Goal: Feedback & Contribution: Leave review/rating

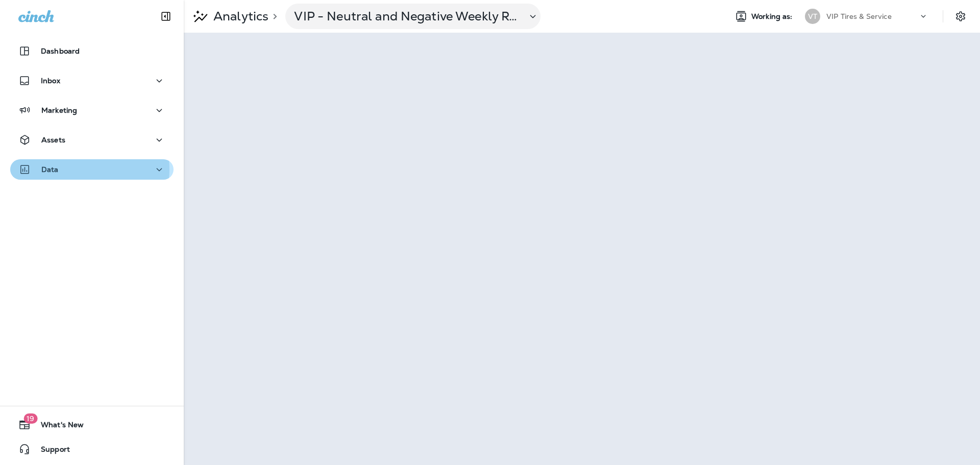
click at [84, 170] on div "Data" at bounding box center [91, 169] width 147 height 13
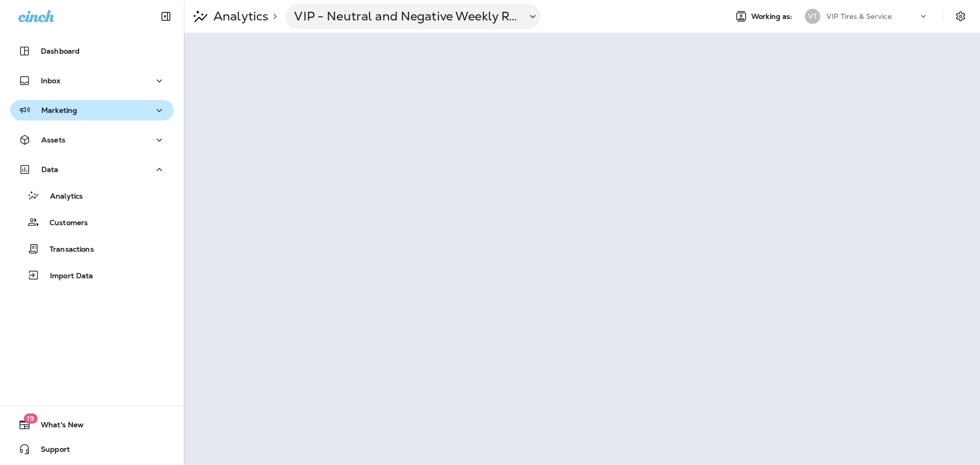
click at [77, 111] on div "Marketing" at bounding box center [91, 110] width 147 height 13
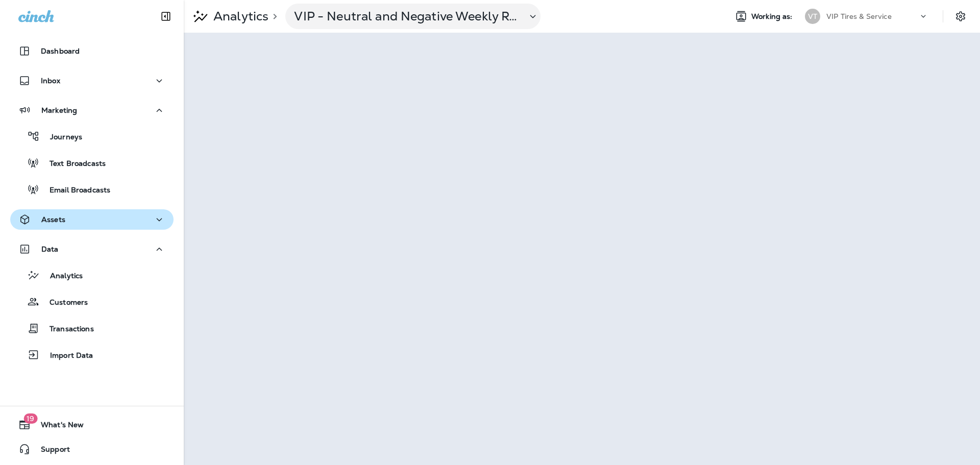
click at [58, 218] on p "Assets" at bounding box center [53, 219] width 24 height 8
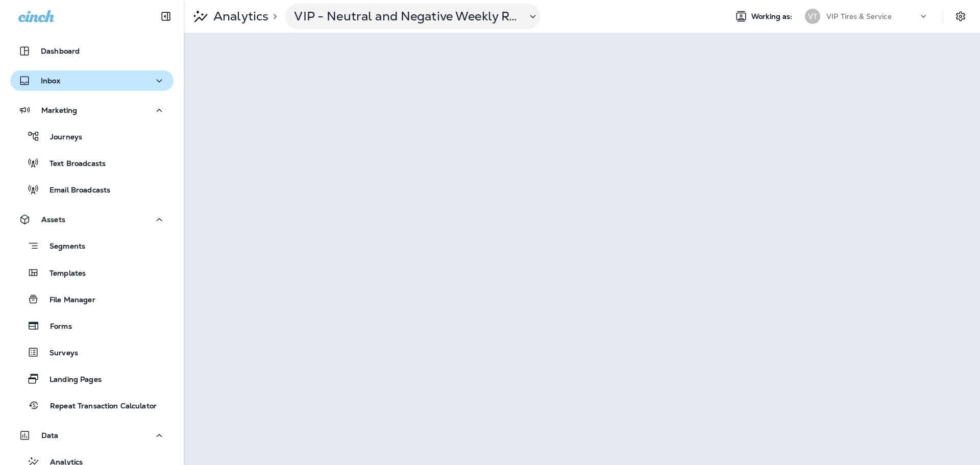
click at [57, 79] on p "Inbox" at bounding box center [50, 81] width 19 height 8
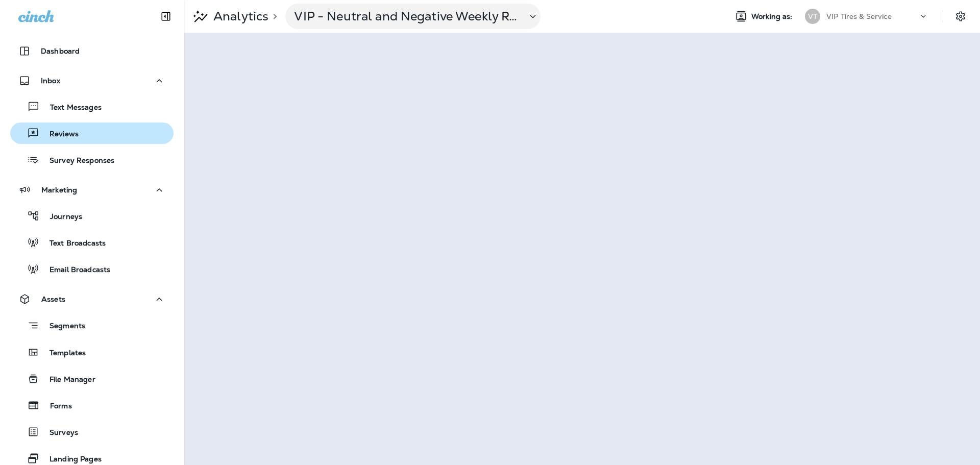
click at [63, 137] on p "Reviews" at bounding box center [58, 135] width 39 height 10
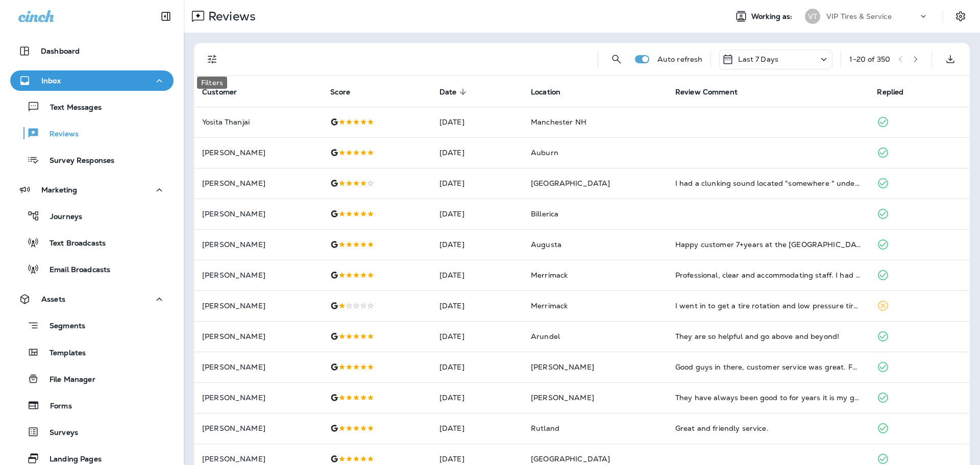
click at [219, 60] on button "Filters" at bounding box center [212, 59] width 20 height 20
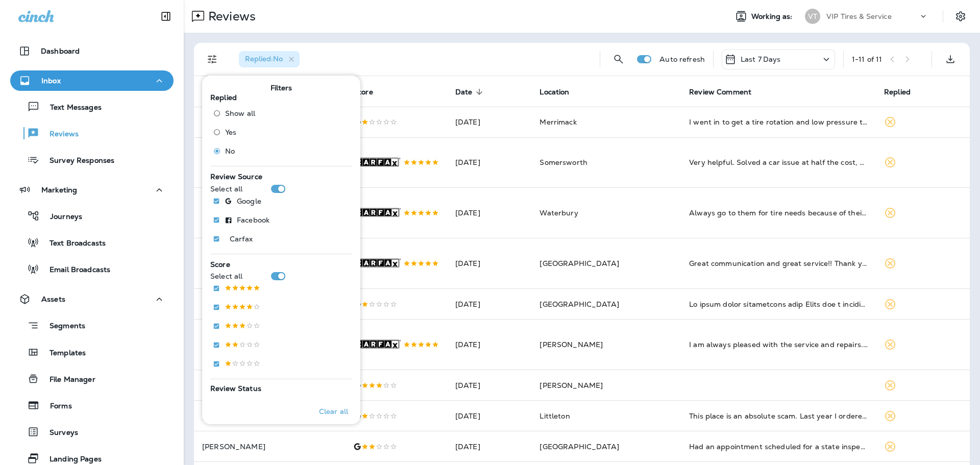
click at [342, 47] on div "Replied : No" at bounding box center [411, 59] width 361 height 33
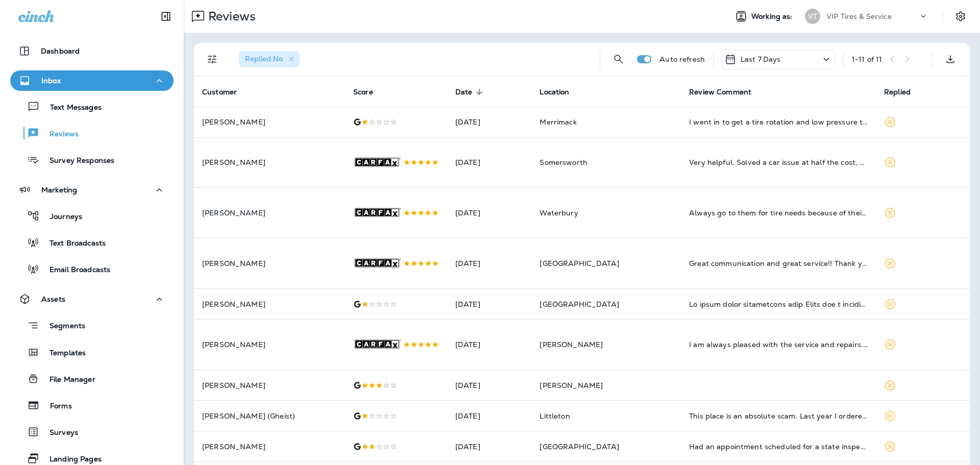
click at [220, 55] on button "Filters" at bounding box center [212, 59] width 20 height 20
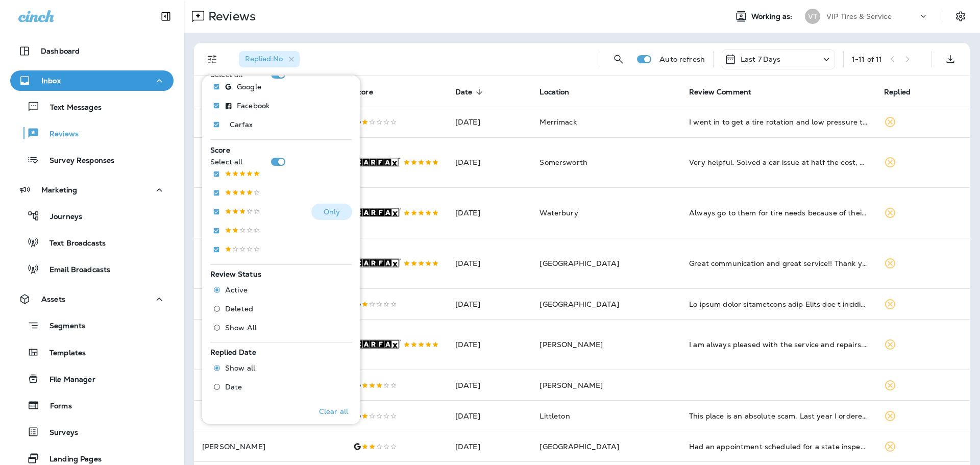
scroll to position [204, 0]
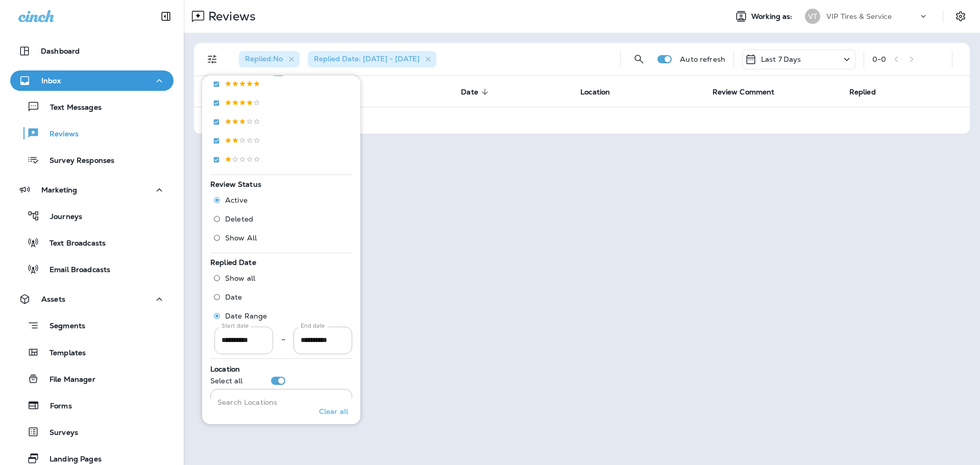
click at [247, 344] on input "**********" at bounding box center [243, 340] width 59 height 27
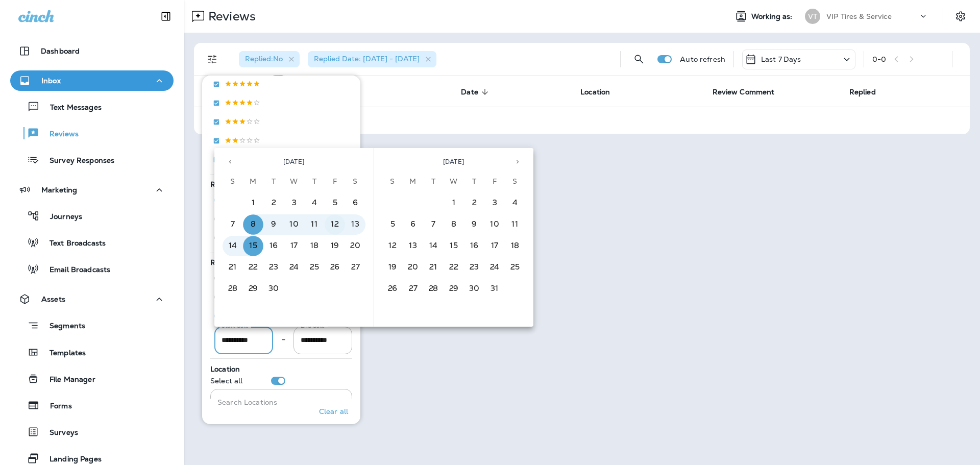
click at [330, 221] on button "12" at bounding box center [335, 224] width 20 height 20
click at [333, 221] on button "12" at bounding box center [335, 224] width 20 height 20
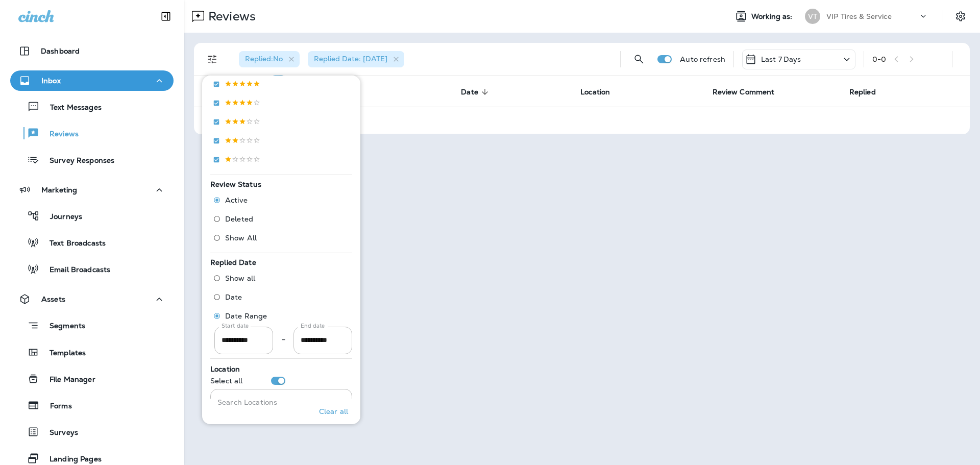
click at [304, 330] on input "**********" at bounding box center [323, 340] width 59 height 27
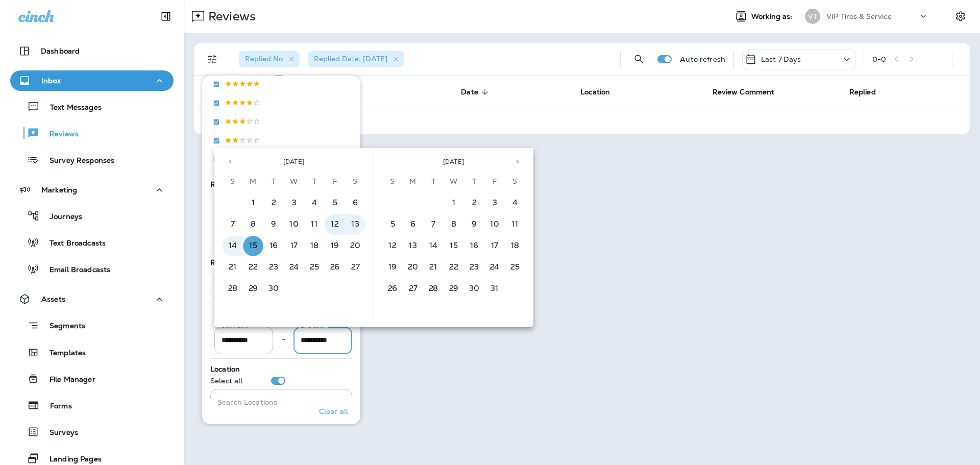
click at [337, 227] on button "12" at bounding box center [335, 224] width 20 height 20
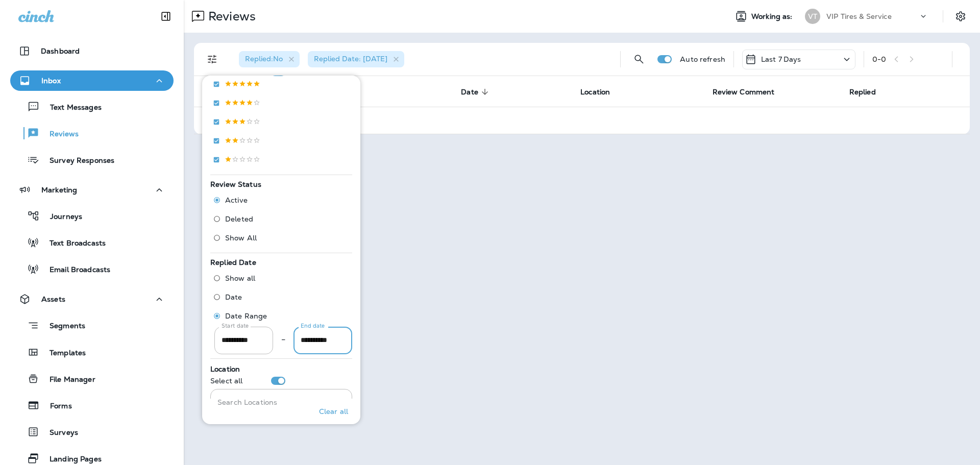
drag, startPoint x: 326, startPoint y: 337, endPoint x: 331, endPoint y: 329, distance: 9.9
click at [325, 337] on input "**********" at bounding box center [323, 340] width 59 height 27
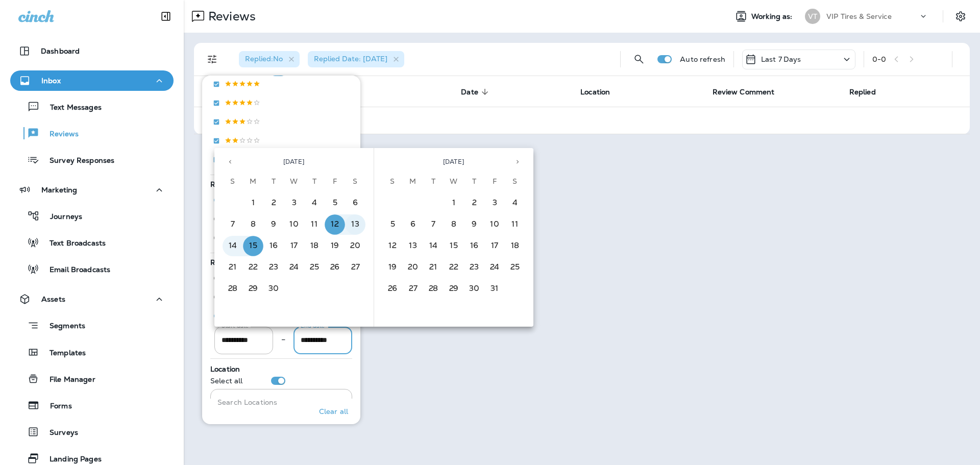
click at [358, 223] on button "13" at bounding box center [355, 224] width 20 height 20
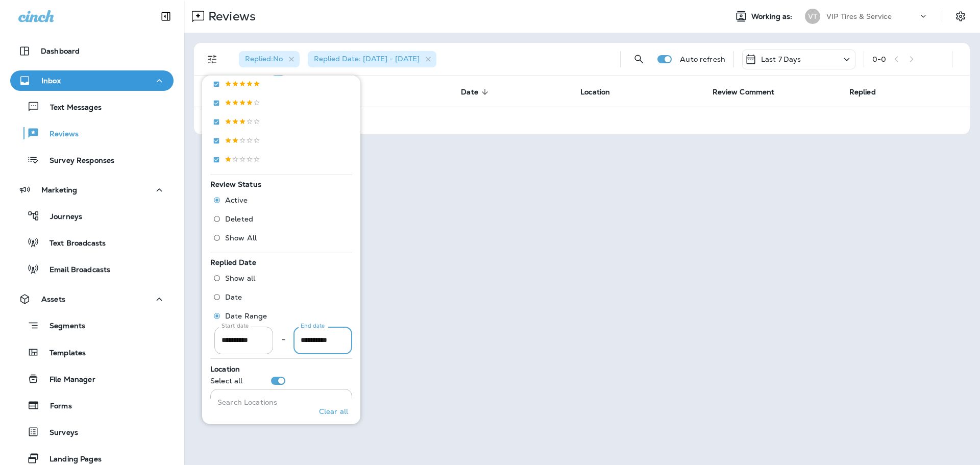
click at [309, 342] on input "**********" at bounding box center [323, 340] width 59 height 27
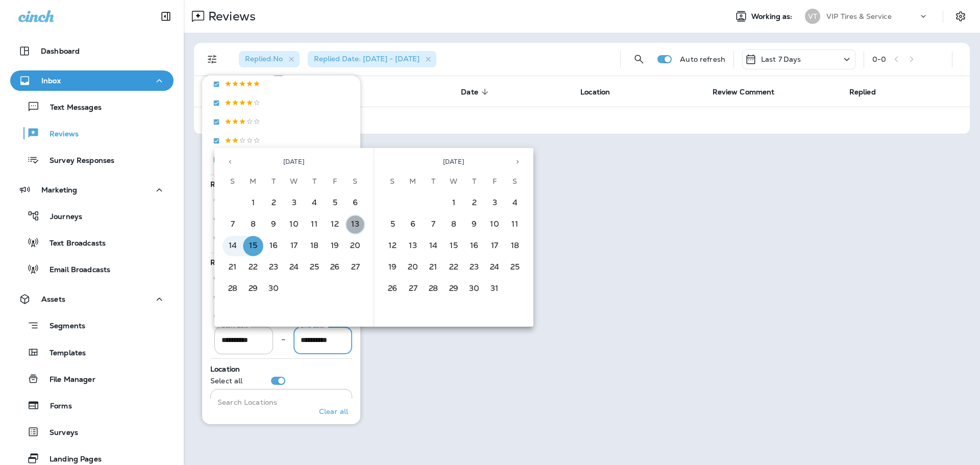
click at [352, 226] on button "13" at bounding box center [355, 224] width 20 height 20
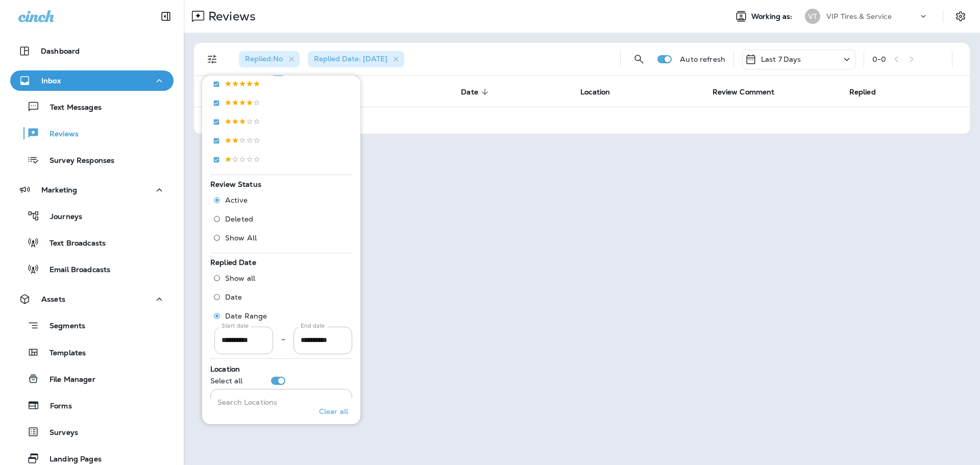
click at [253, 342] on input "**********" at bounding box center [243, 340] width 59 height 27
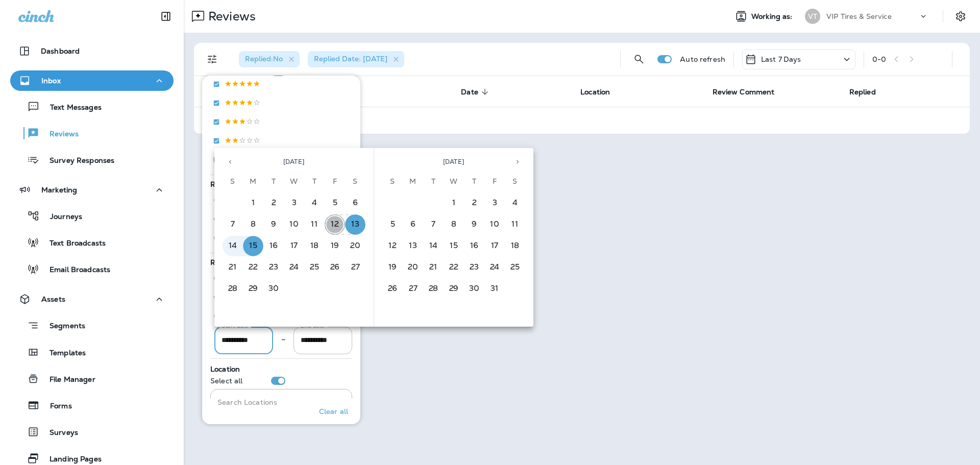
click at [330, 228] on button "12" at bounding box center [335, 224] width 20 height 20
type input "**********"
click at [353, 227] on button "13" at bounding box center [355, 224] width 20 height 20
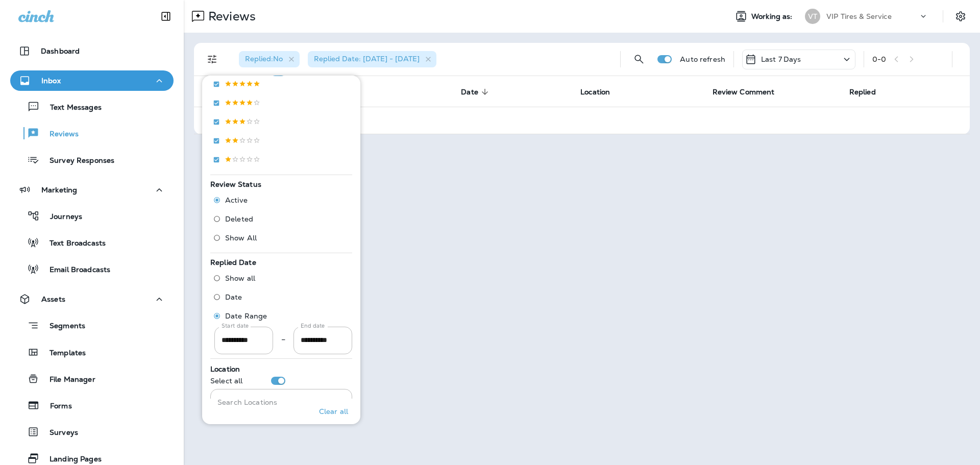
click at [401, 162] on div "Reviews Working as: VT VIP Tires & Service Replied : No Replied Date: [DATE] - …" at bounding box center [582, 232] width 797 height 465
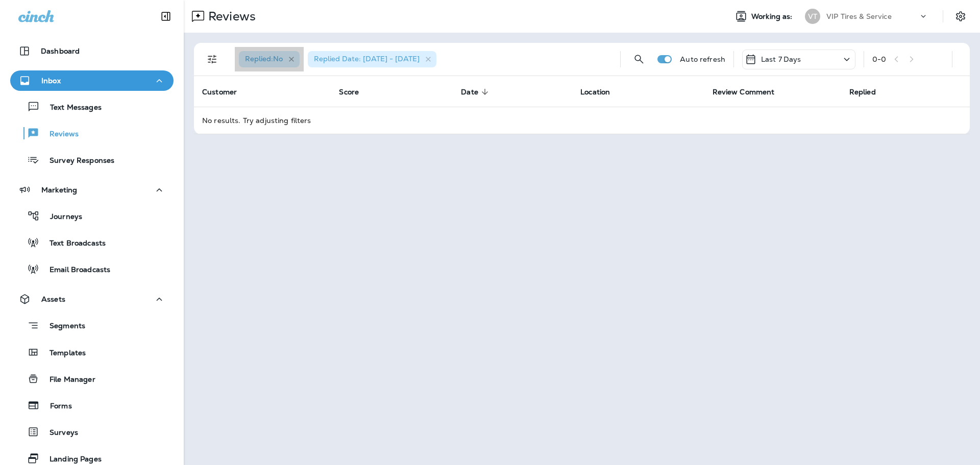
click at [291, 61] on icon "button" at bounding box center [292, 59] width 9 height 9
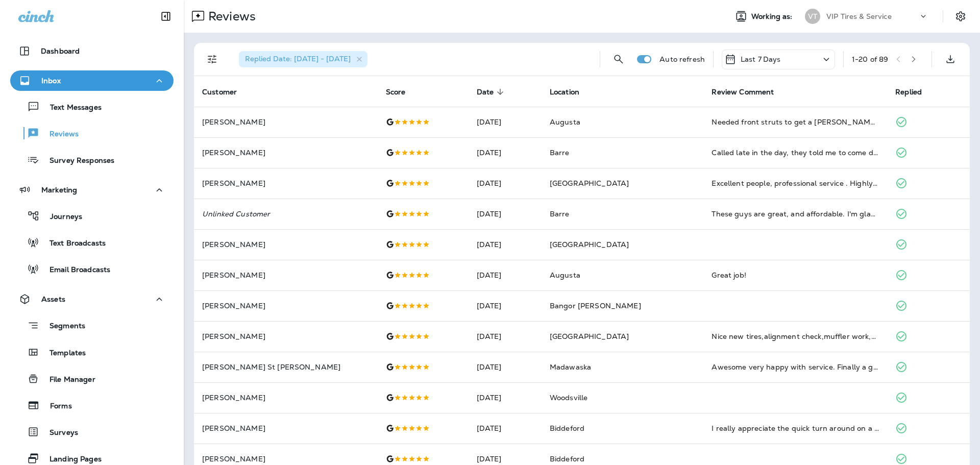
click at [442, 50] on div "Replied Date: [DATE] - [DATE]" at bounding box center [411, 59] width 361 height 33
click at [310, 58] on span "Replied Date: [DATE] - [DATE]" at bounding box center [298, 58] width 106 height 9
click at [364, 57] on icon "button" at bounding box center [359, 59] width 9 height 9
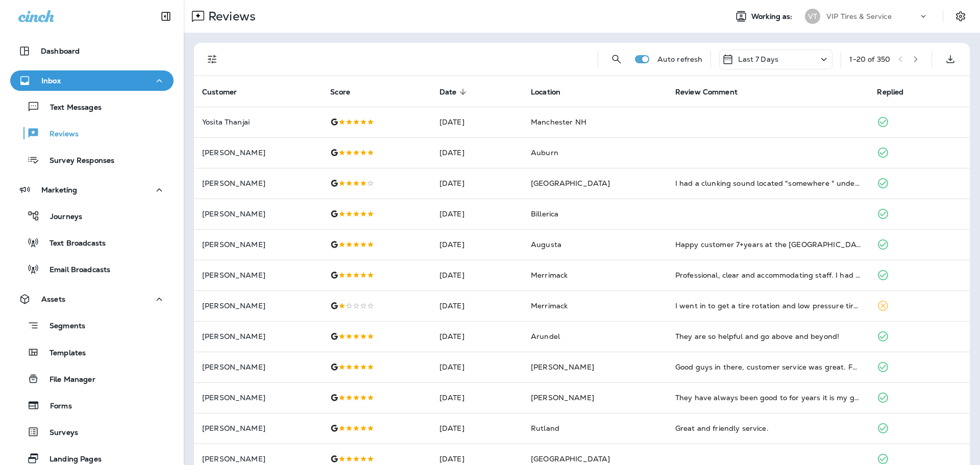
click at [211, 57] on icon "Filters" at bounding box center [212, 59] width 9 height 9
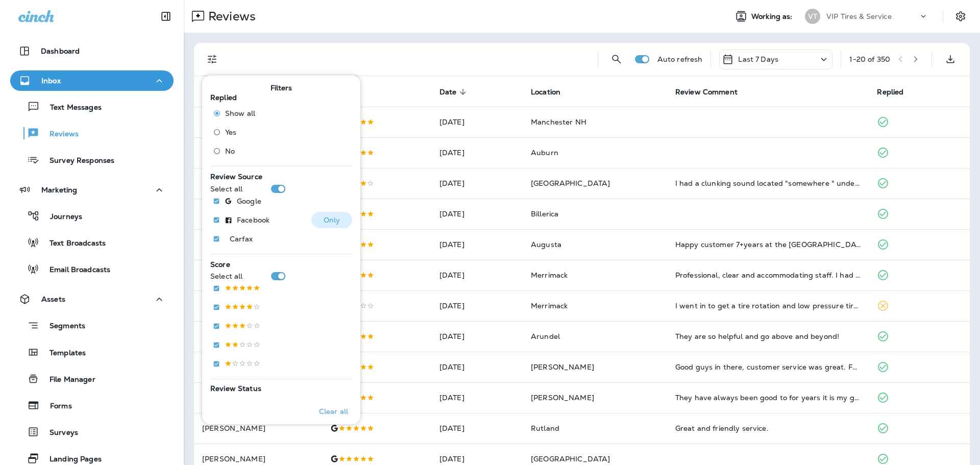
scroll to position [51, 0]
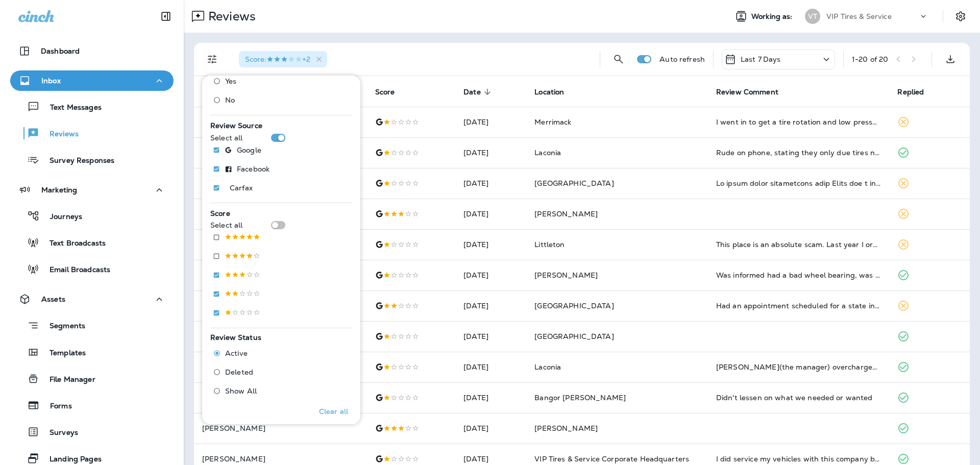
click at [452, 51] on div "Score : +2" at bounding box center [411, 59] width 361 height 33
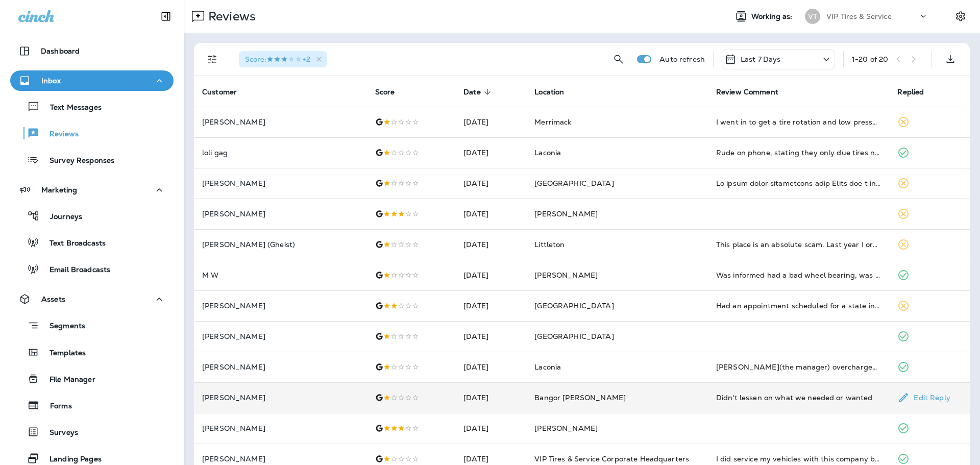
click at [456, 390] on td "[DATE]" at bounding box center [491, 397] width 71 height 31
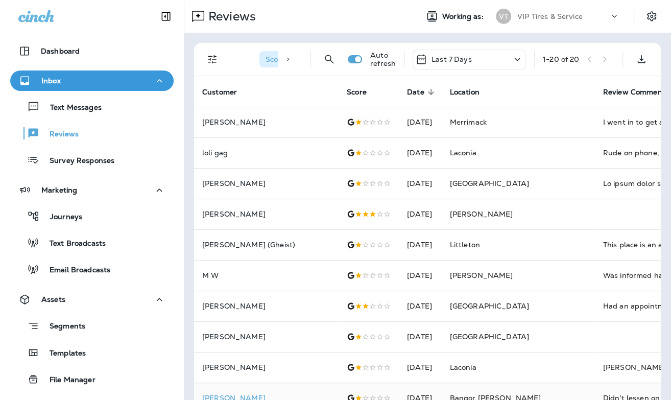
click at [209, 58] on icon "Filters" at bounding box center [212, 59] width 12 height 12
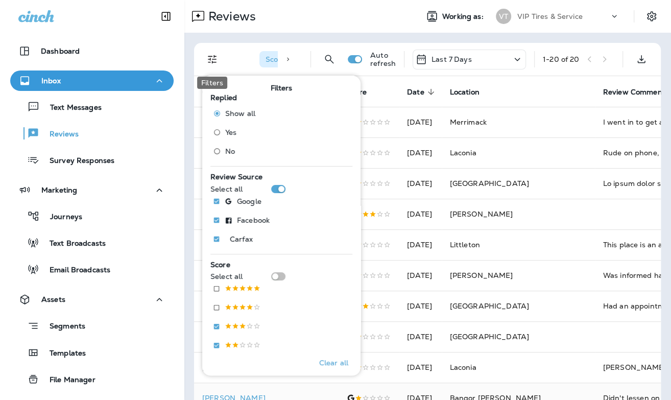
click at [214, 61] on icon "Filters" at bounding box center [212, 59] width 12 height 12
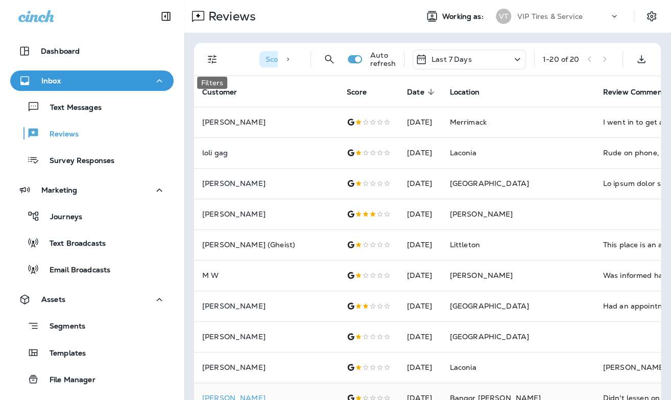
click at [214, 61] on icon "Filters" at bounding box center [212, 59] width 12 height 12
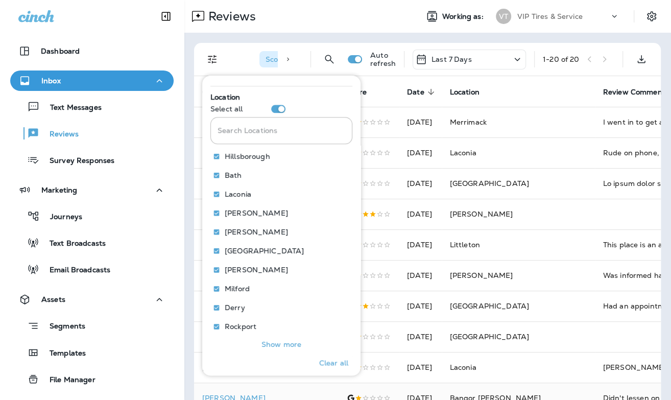
scroll to position [467, 0]
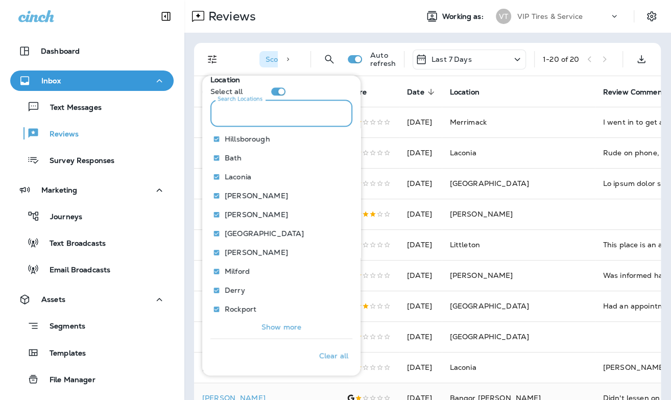
click at [247, 111] on input "Search Locations" at bounding box center [281, 113] width 142 height 27
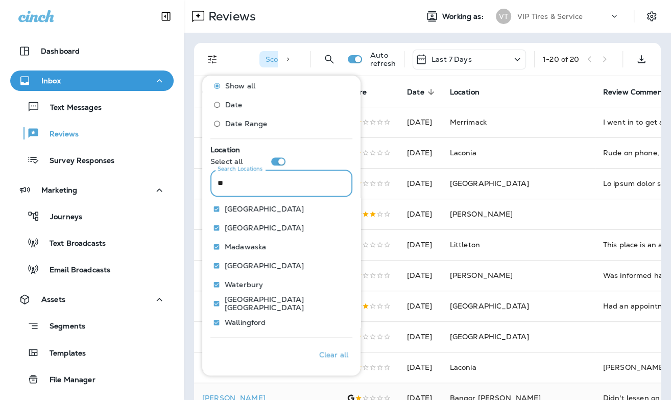
scroll to position [282, 0]
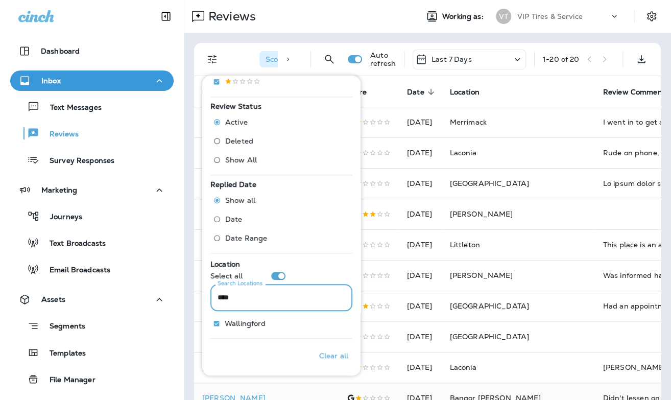
click at [238, 300] on input "****" at bounding box center [281, 297] width 142 height 27
type input "****"
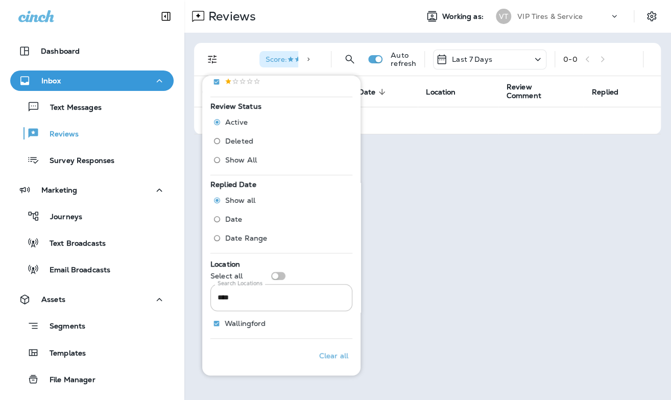
click at [433, 154] on div "Reviews Working as: VT VIP Tires & Service Score : +2 Location : [GEOGRAPHIC_DA…" at bounding box center [427, 200] width 487 height 400
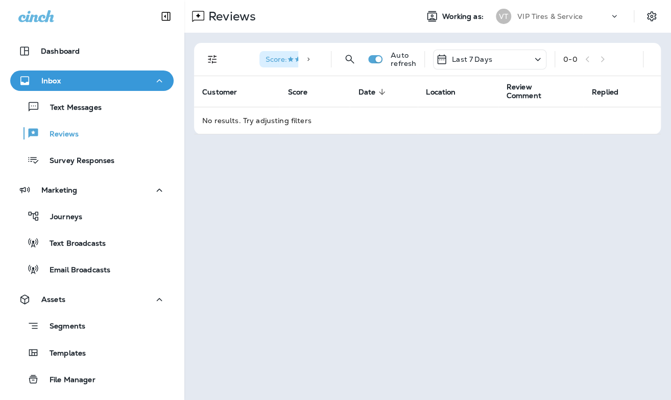
click at [471, 55] on p "Last 7 Days" at bounding box center [472, 59] width 40 height 8
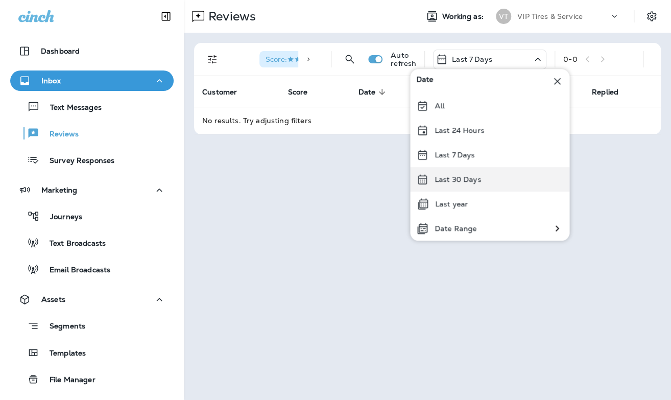
click at [454, 181] on p "Last 30 Days" at bounding box center [458, 179] width 46 height 8
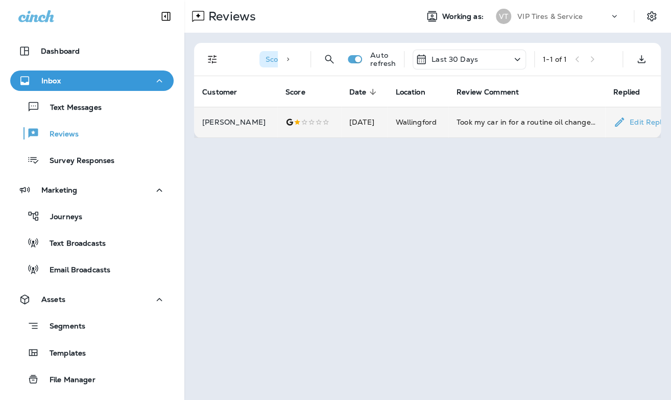
click at [238, 122] on p "[PERSON_NAME]" at bounding box center [235, 122] width 67 height 8
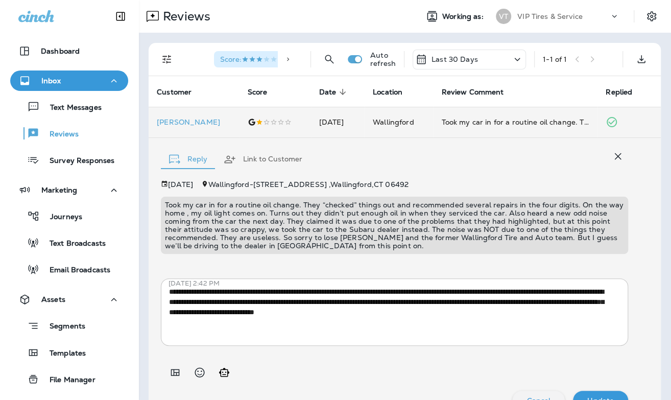
click at [615, 154] on icon "button" at bounding box center [618, 156] width 7 height 7
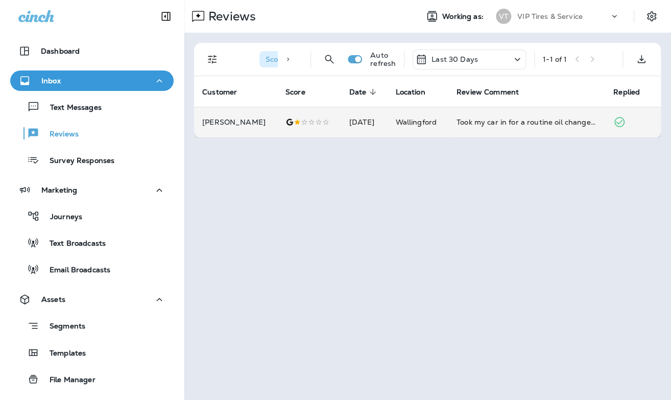
click at [268, 61] on span "Score : +2" at bounding box center [298, 59] width 65 height 9
click at [289, 58] on icon at bounding box center [288, 59] width 2 height 4
click at [271, 60] on span "Score : +2" at bounding box center [298, 59] width 65 height 9
click at [206, 60] on icon "Filters" at bounding box center [212, 59] width 12 height 12
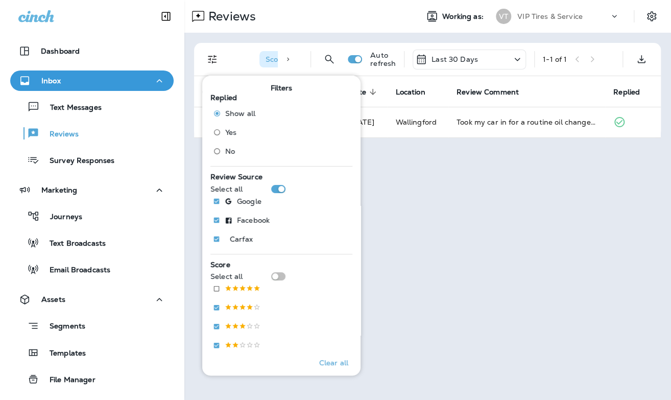
click at [413, 185] on div "Reviews Working as: VT VIP Tires & Service Score : +3 Location : [GEOGRAPHIC_DA…" at bounding box center [427, 200] width 487 height 400
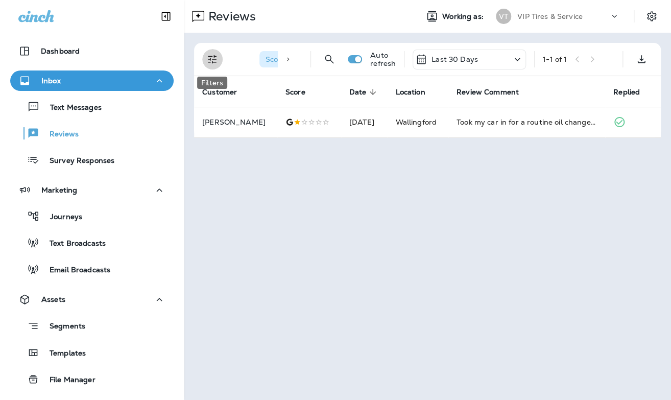
click at [211, 57] on icon "Filters" at bounding box center [212, 59] width 9 height 9
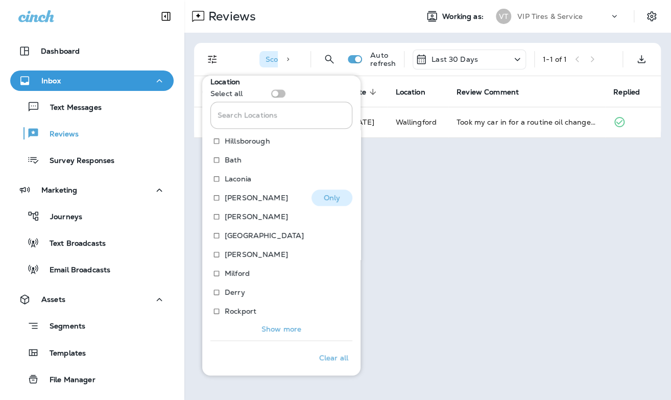
scroll to position [467, 0]
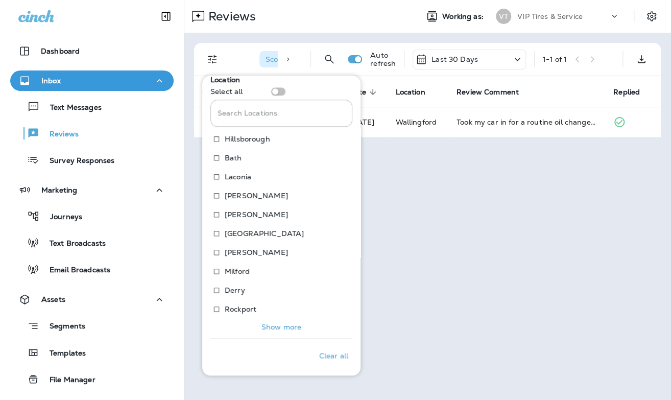
click at [254, 112] on input "Search Locations" at bounding box center [281, 113] width 142 height 27
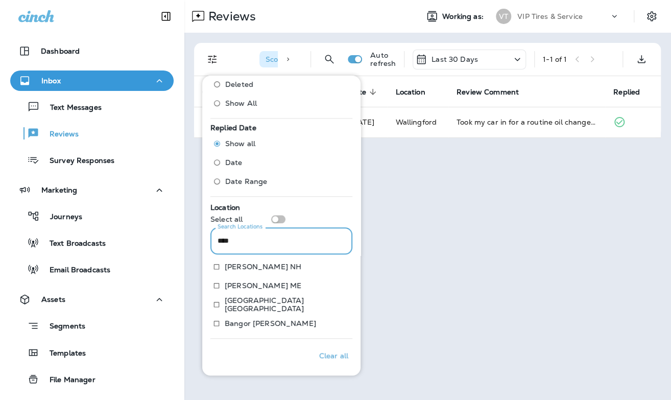
scroll to position [301, 0]
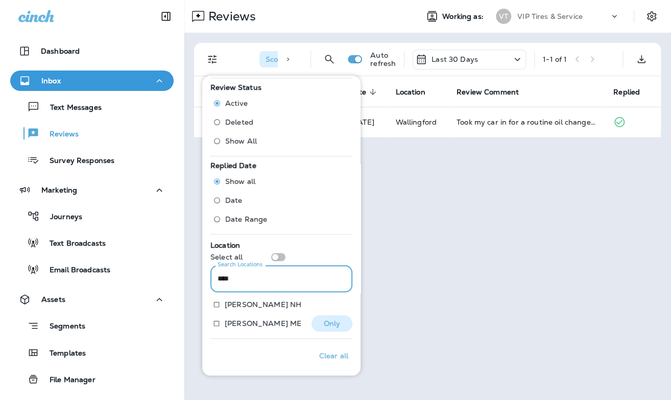
type input "****"
click at [254, 321] on p "[PERSON_NAME] ME" at bounding box center [263, 323] width 77 height 8
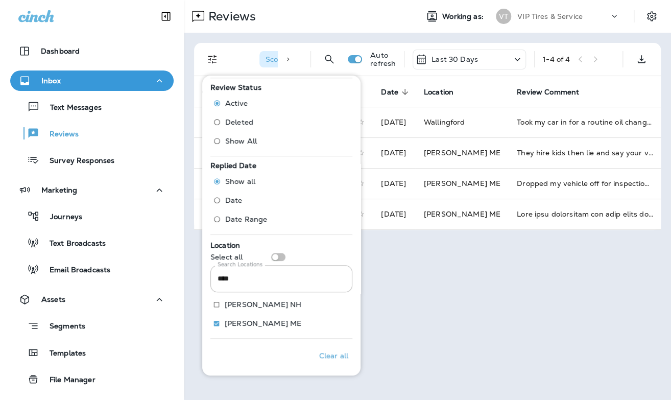
click at [455, 288] on div "Reviews Working as: VT VIP Tires & Service Score : +3 Location : [GEOGRAPHIC_DA…" at bounding box center [427, 200] width 487 height 400
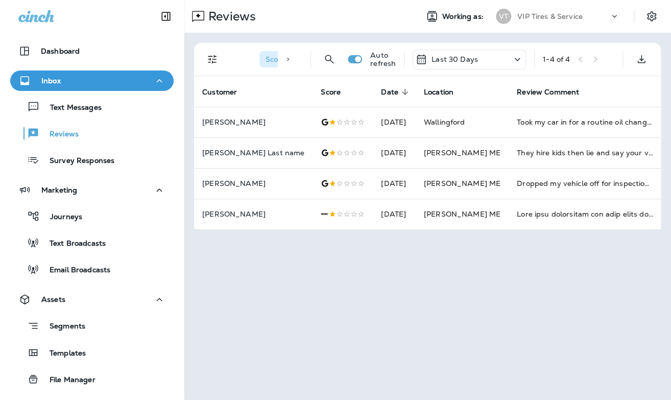
click at [213, 59] on icon "Filters" at bounding box center [212, 59] width 9 height 9
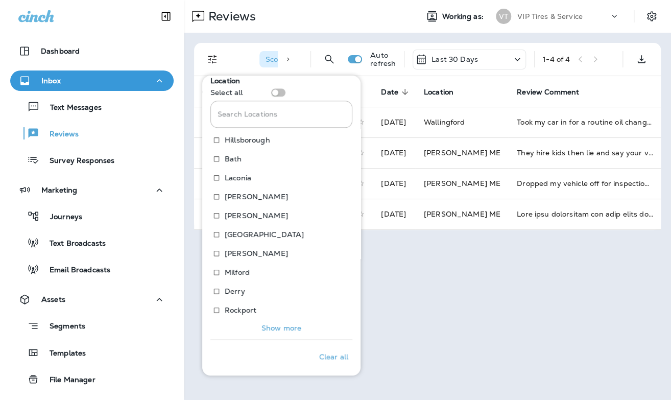
scroll to position [467, 0]
click at [237, 104] on div "Search Locations Search Locations" at bounding box center [281, 113] width 142 height 27
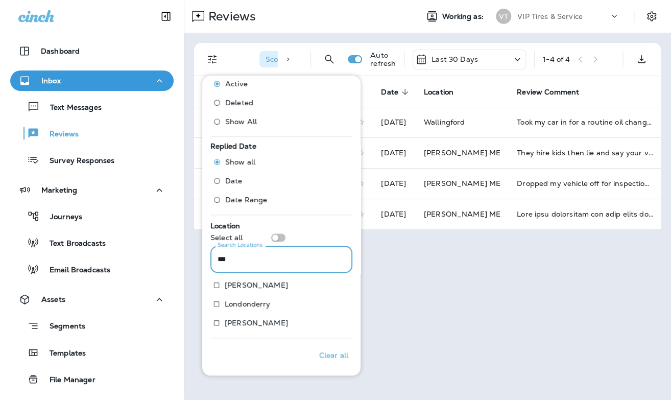
scroll to position [282, 0]
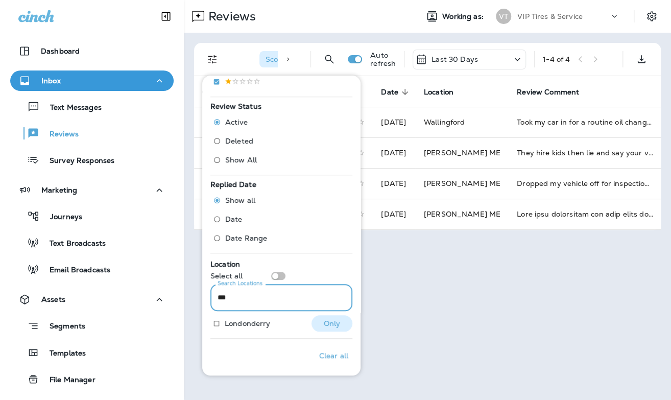
type input "***"
click at [233, 323] on p "Londonderry" at bounding box center [248, 323] width 46 height 8
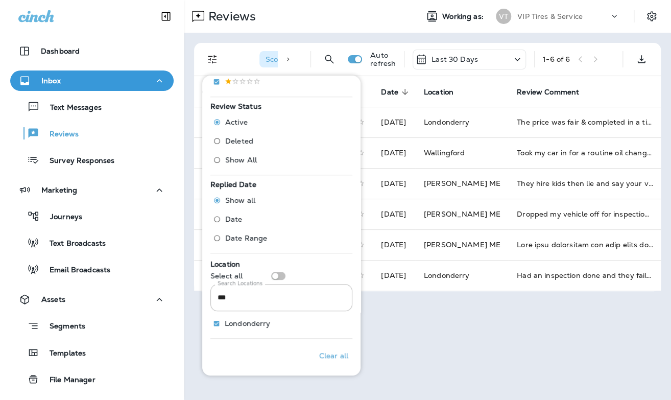
click at [466, 336] on div "Reviews Working as: VT VIP Tires & Service Score : +3 Location : [GEOGRAPHIC_DA…" at bounding box center [427, 200] width 487 height 400
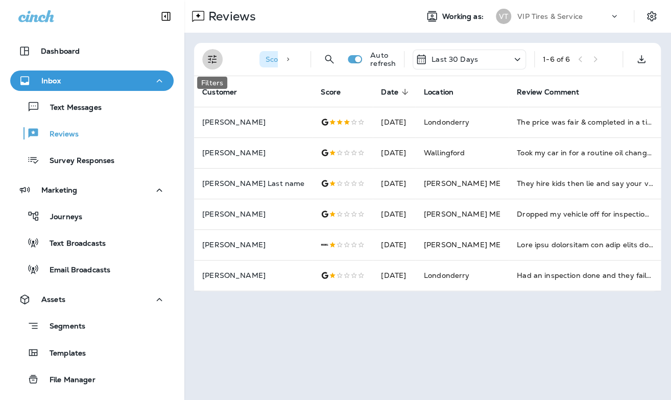
click at [216, 56] on icon "Filters" at bounding box center [212, 59] width 9 height 9
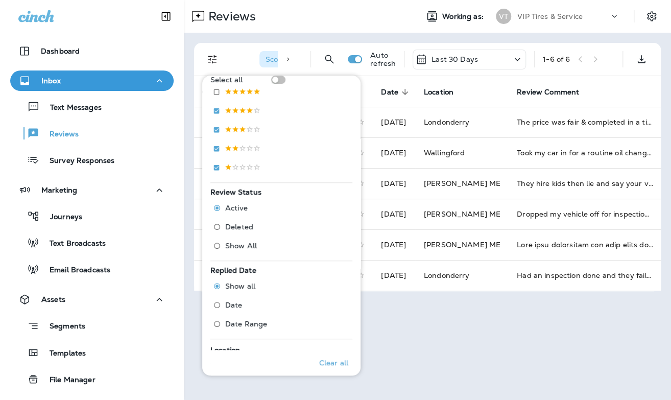
scroll to position [357, 0]
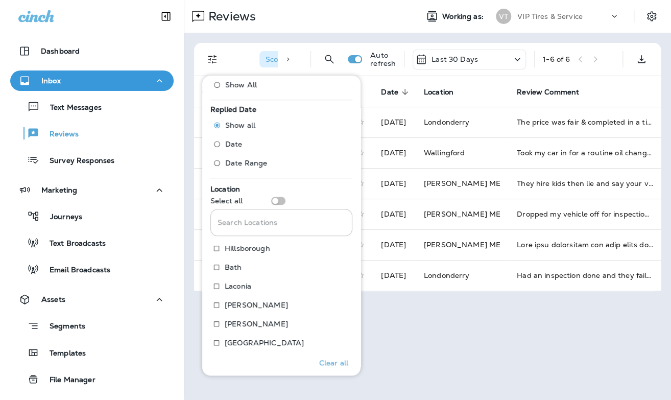
click at [271, 225] on input "Search Locations" at bounding box center [281, 222] width 142 height 27
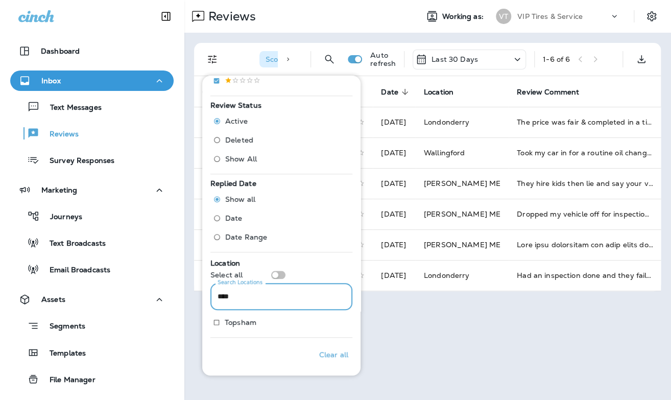
scroll to position [282, 0]
type input "****"
click at [255, 323] on p "Topsham" at bounding box center [241, 323] width 32 height 8
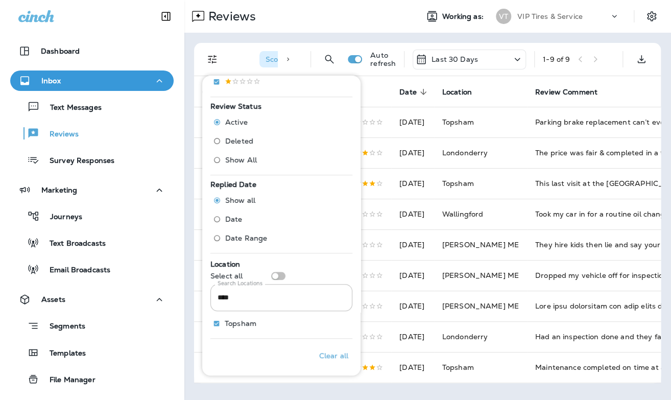
click at [190, 65] on div "Score : +3 Location : [GEOGRAPHIC_DATA] +3 Auto refresh Last 30 Days 1 - 9 of 9…" at bounding box center [427, 213] width 487 height 361
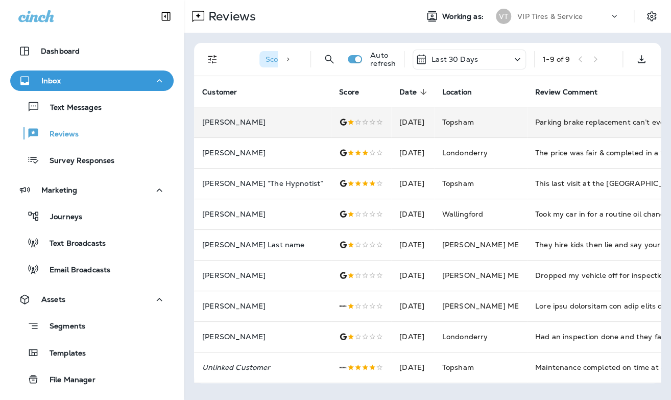
click at [224, 118] on p "[PERSON_NAME]" at bounding box center [262, 122] width 121 height 8
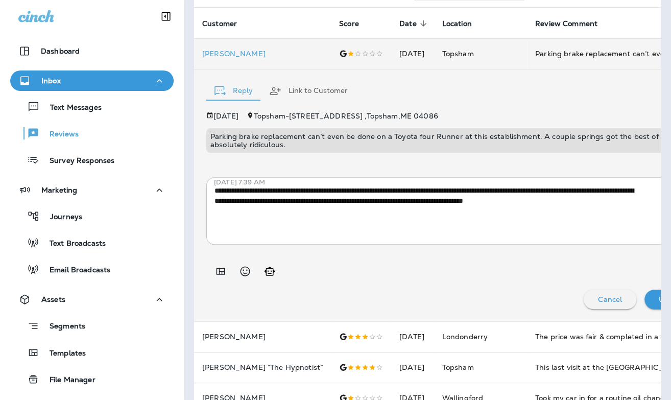
scroll to position [51, 0]
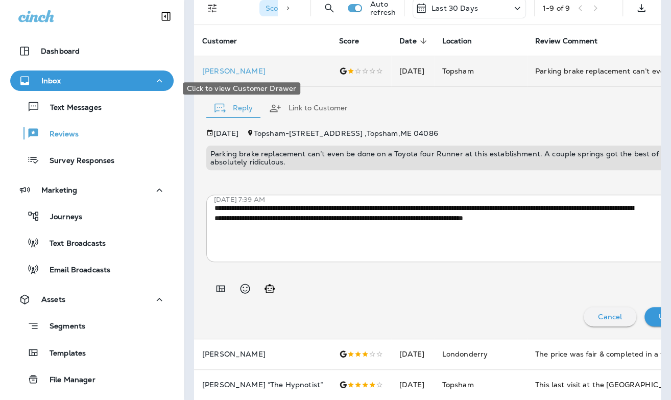
click at [229, 69] on p "[PERSON_NAME]" at bounding box center [262, 71] width 121 height 8
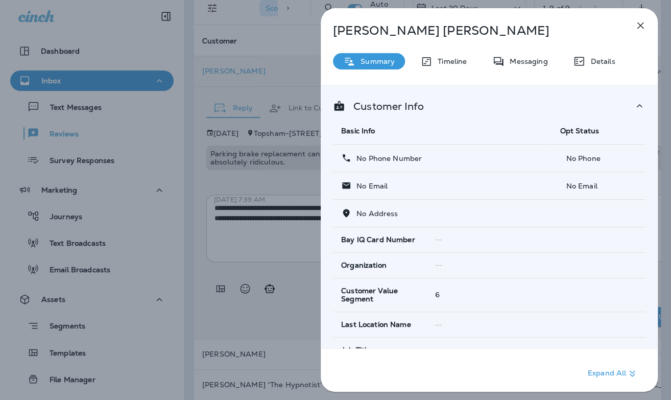
click at [639, 21] on icon "button" at bounding box center [640, 25] width 12 height 12
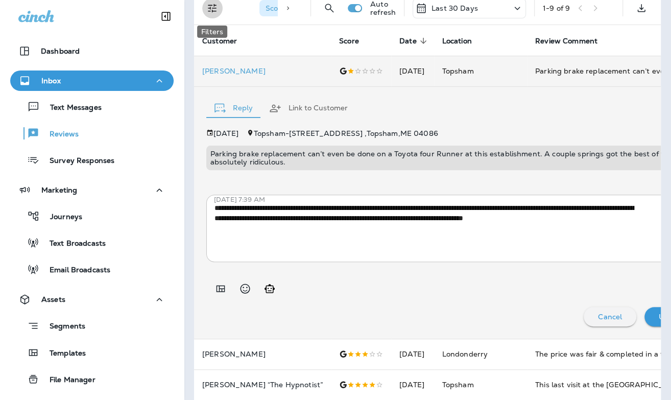
click at [208, 10] on icon "Filters" at bounding box center [212, 8] width 12 height 12
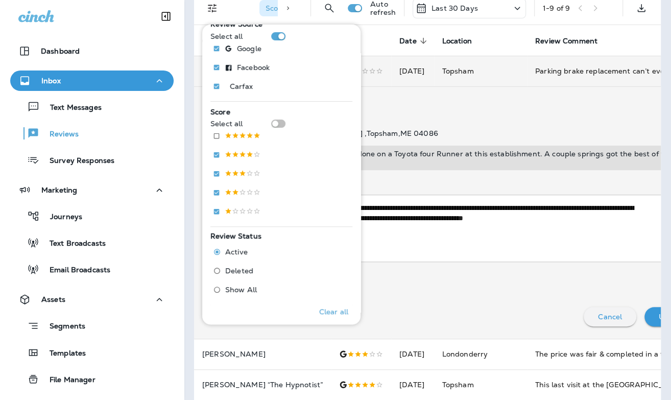
scroll to position [357, 0]
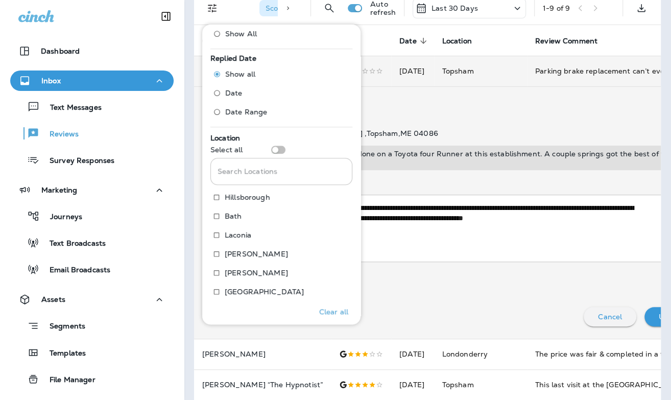
click at [249, 176] on input "Search Locations" at bounding box center [281, 171] width 142 height 27
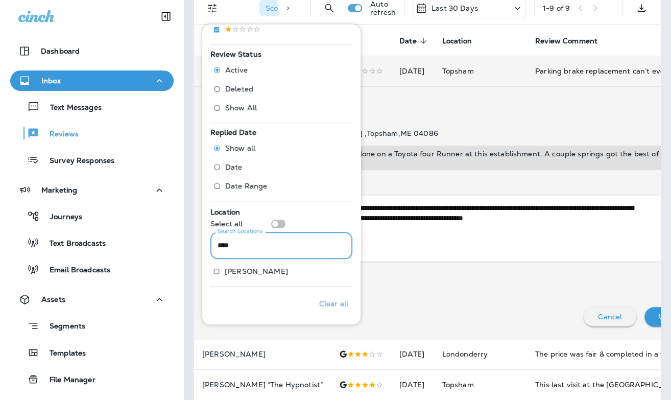
scroll to position [282, 0]
type input "****"
click at [253, 271] on p "[PERSON_NAME]" at bounding box center [256, 272] width 63 height 8
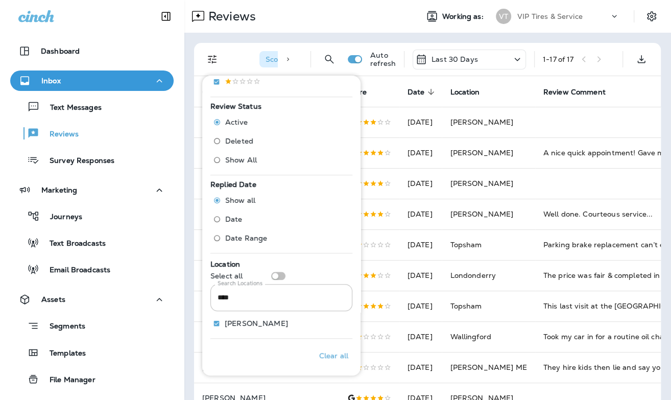
click at [270, 37] on div "Score : +3 Location : [GEOGRAPHIC_DATA] +4 Auto refresh Last 30 Days 1 - 17 of …" at bounding box center [427, 336] width 487 height 606
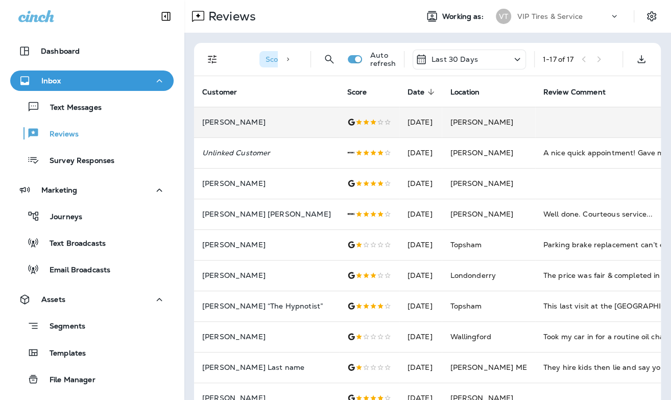
click at [227, 119] on p "[PERSON_NAME]" at bounding box center [266, 122] width 129 height 8
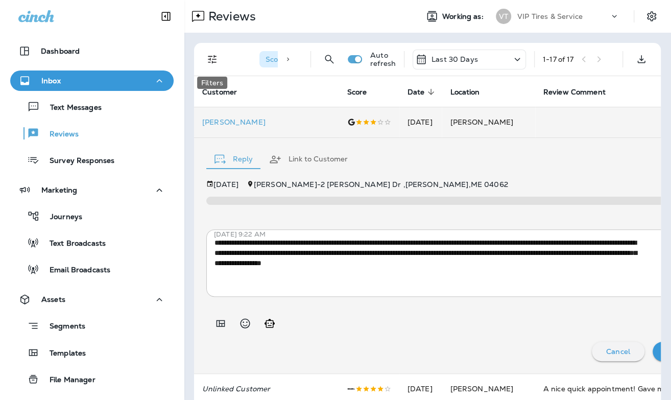
click at [214, 57] on icon "Filters" at bounding box center [212, 59] width 9 height 9
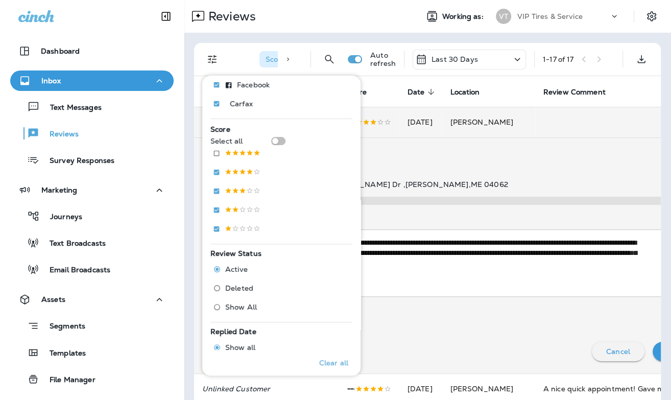
scroll to position [306, 0]
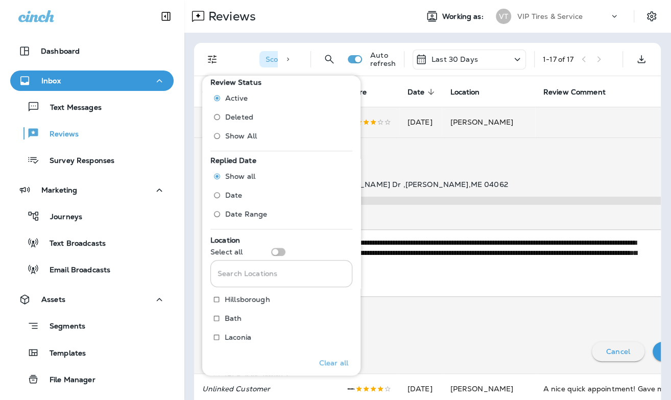
click at [248, 274] on input "Search Locations" at bounding box center [281, 273] width 142 height 27
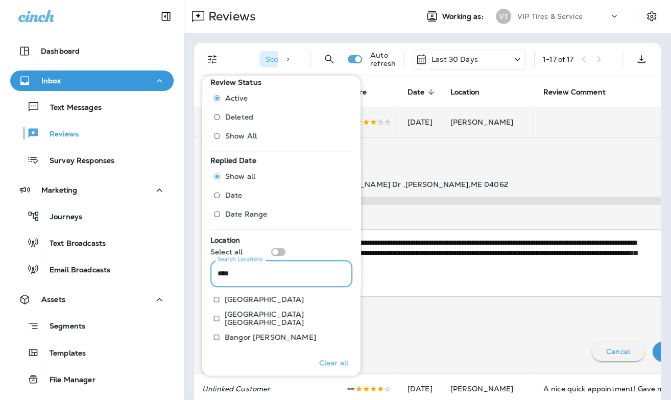
scroll to position [301, 0]
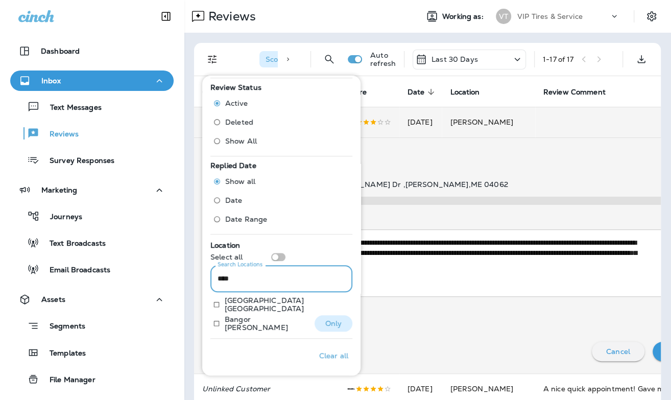
type input "****"
click at [242, 324] on p "Bangor [PERSON_NAME]" at bounding box center [266, 323] width 82 height 16
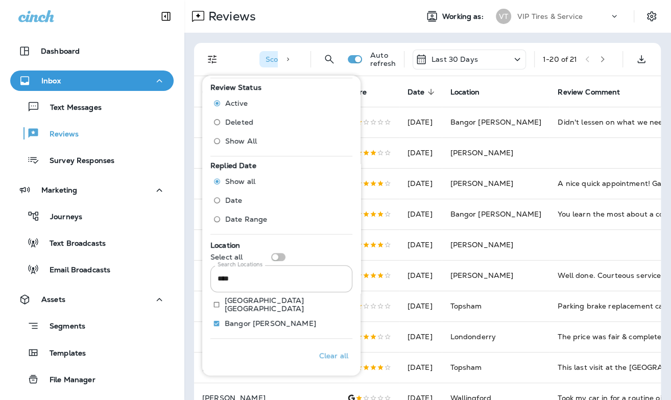
click at [364, 34] on div "Score : +3 Location : [GEOGRAPHIC_DATA] +5 Auto refresh Last 30 Days 1 - 20 of …" at bounding box center [427, 382] width 487 height 698
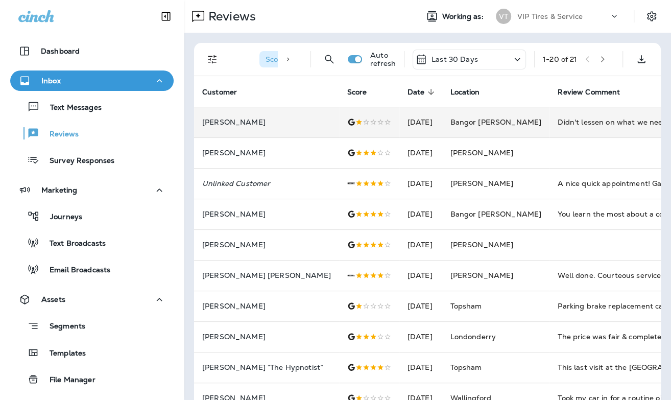
click at [232, 123] on p "[PERSON_NAME]" at bounding box center [266, 122] width 129 height 8
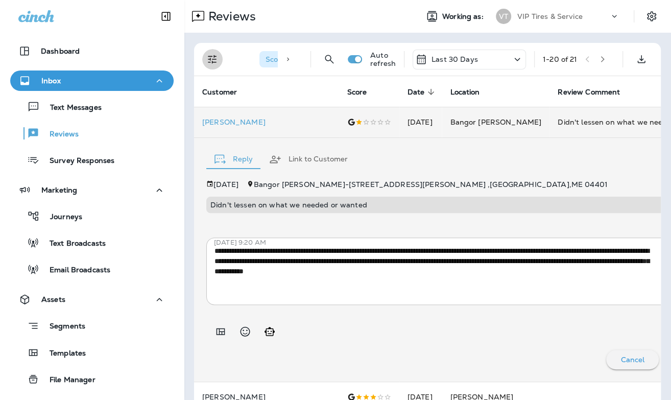
click at [217, 56] on icon "Filters" at bounding box center [212, 59] width 12 height 12
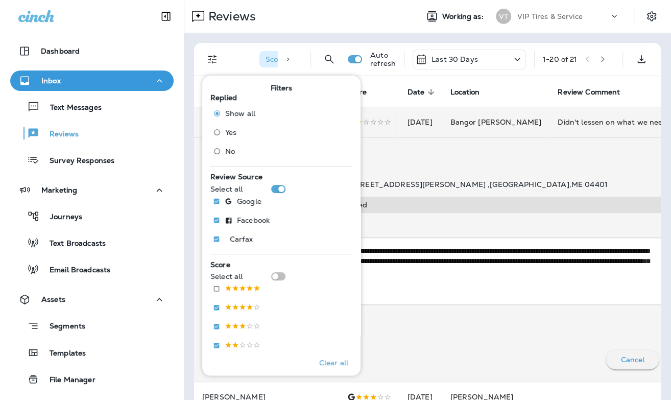
click at [496, 55] on div "Last 30 Days" at bounding box center [469, 60] width 113 height 20
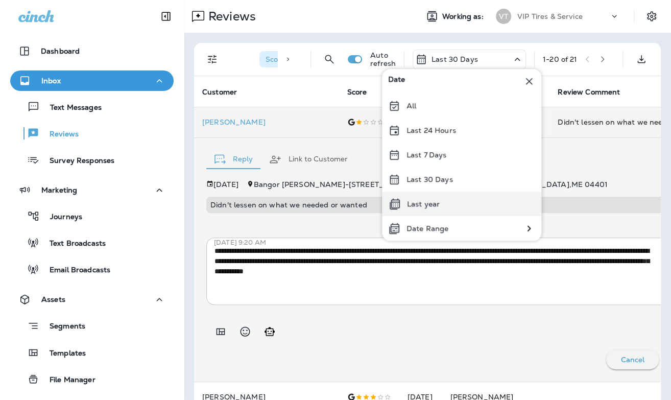
click at [441, 209] on div "Last year" at bounding box center [461, 203] width 159 height 25
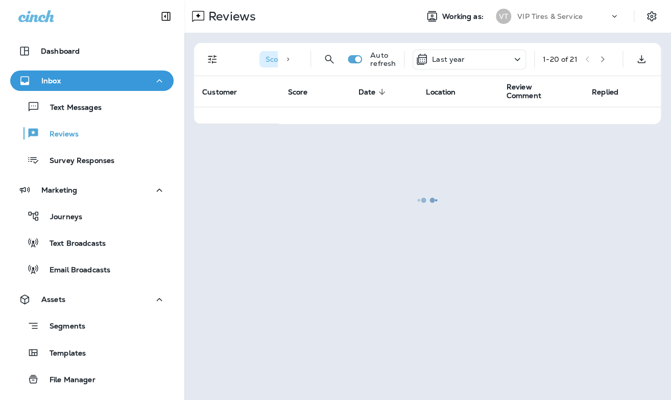
click at [212, 53] on div at bounding box center [427, 200] width 485 height 398
click at [212, 58] on div at bounding box center [427, 200] width 485 height 398
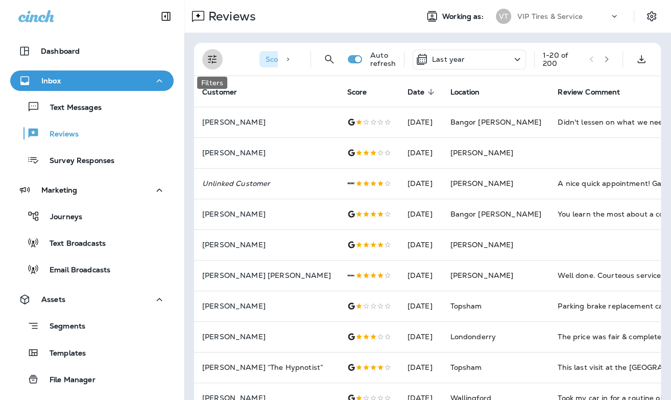
click at [211, 60] on icon "Filters" at bounding box center [212, 59] width 12 height 12
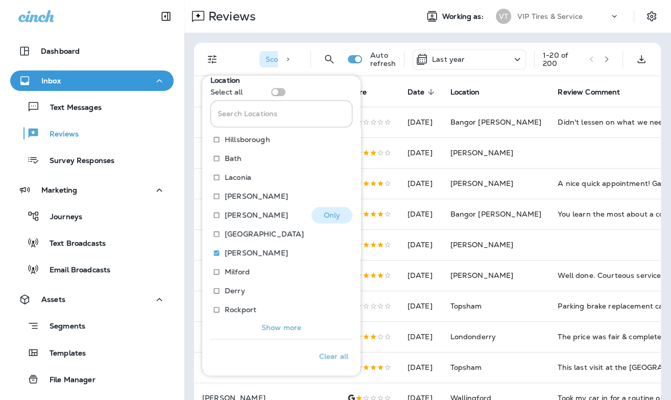
scroll to position [467, 0]
click at [243, 113] on input "Search Locations" at bounding box center [281, 113] width 142 height 27
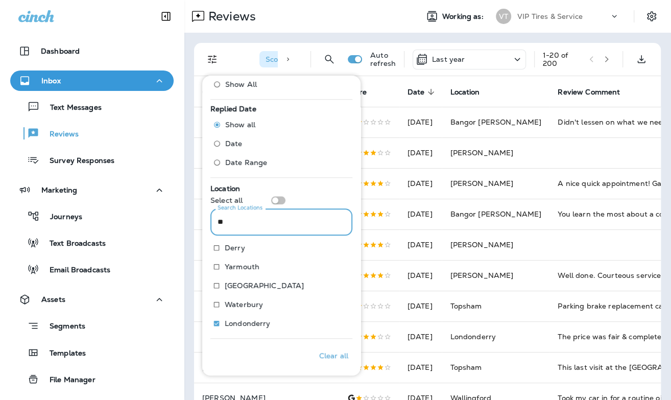
scroll to position [282, 0]
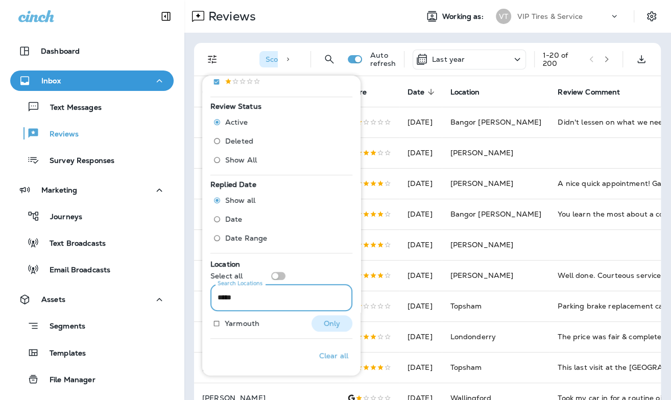
type input "*****"
click at [235, 324] on p "Yarmouth" at bounding box center [242, 323] width 35 height 8
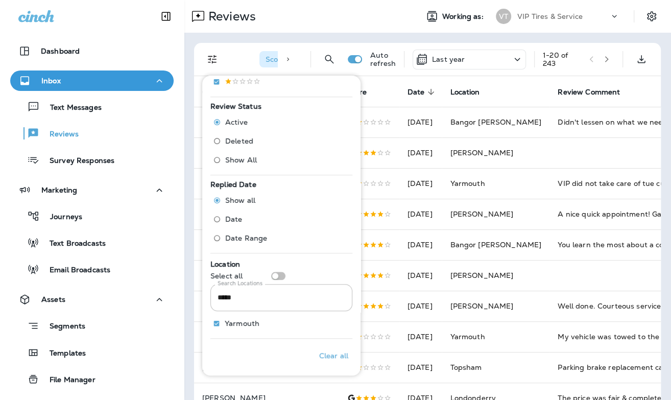
click at [184, 54] on div "Score : +3 Location : [GEOGRAPHIC_DATA] +6 Auto refresh Last year 1 - 20 of 243…" at bounding box center [427, 382] width 487 height 698
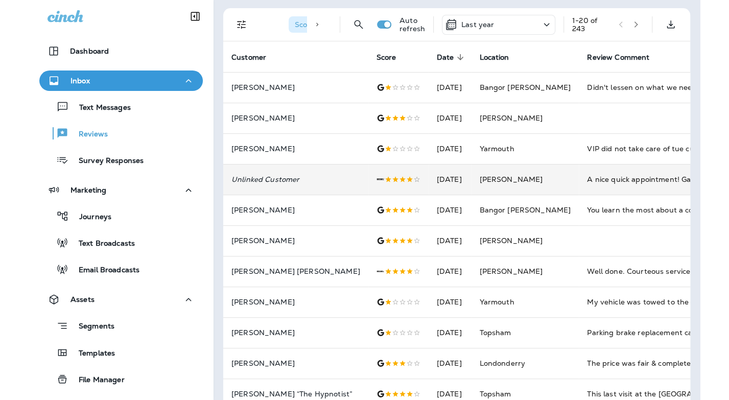
scroll to position [51, 0]
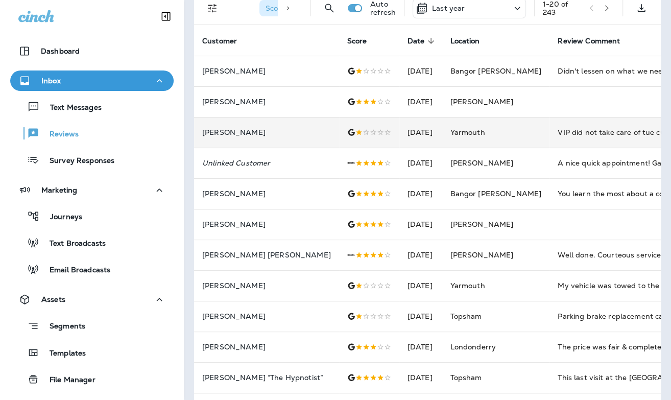
click at [233, 132] on p "[PERSON_NAME]" at bounding box center [266, 132] width 129 height 8
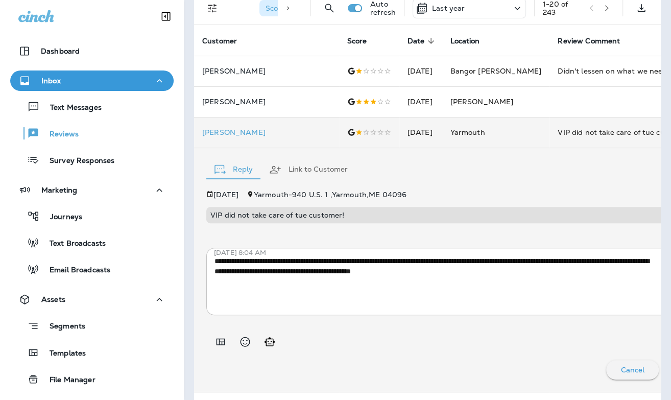
click at [2, 199] on div "Marketing Journeys Text Broadcasts Email Broadcasts" at bounding box center [92, 232] width 184 height 105
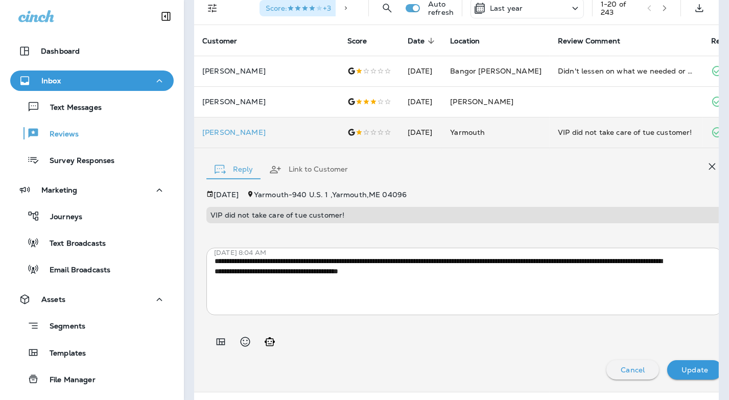
click at [348, 255] on p "[DATE] 8:04 AM" at bounding box center [472, 253] width 516 height 8
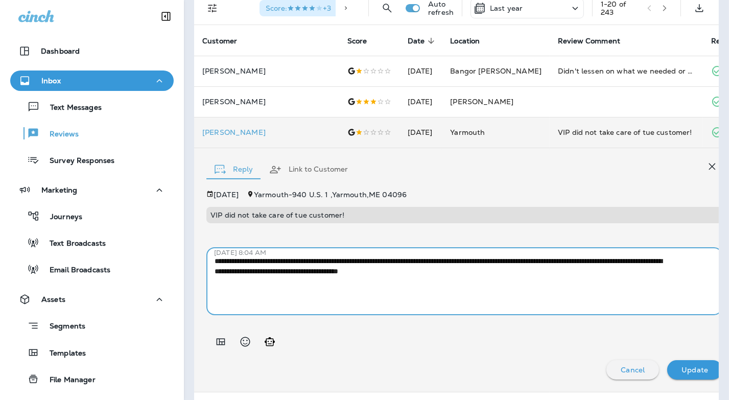
click at [237, 285] on textarea "**********" at bounding box center [442, 281] width 456 height 51
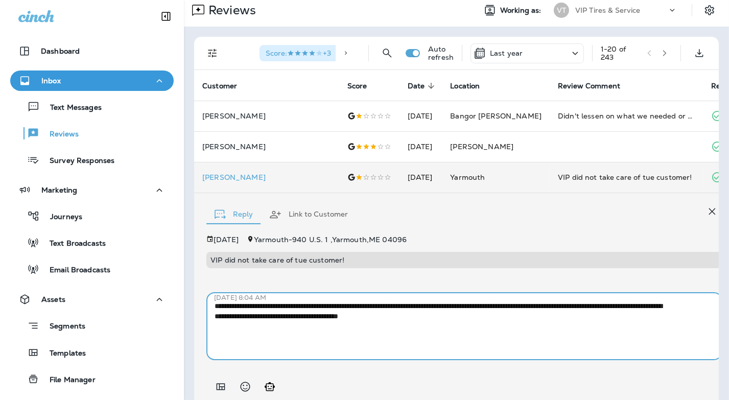
scroll to position [0, 0]
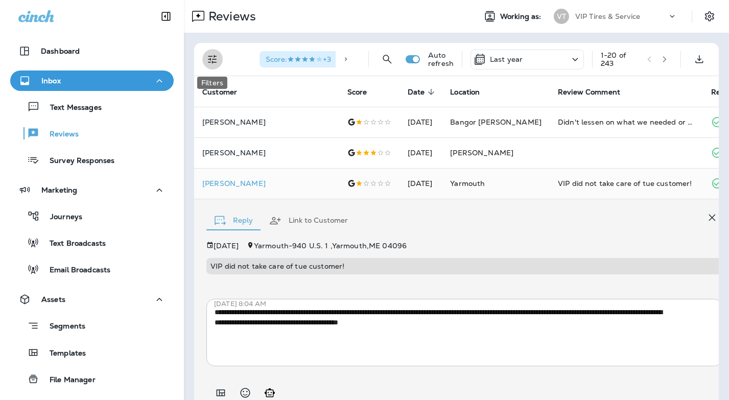
click at [208, 63] on icon "Filters" at bounding box center [212, 59] width 12 height 12
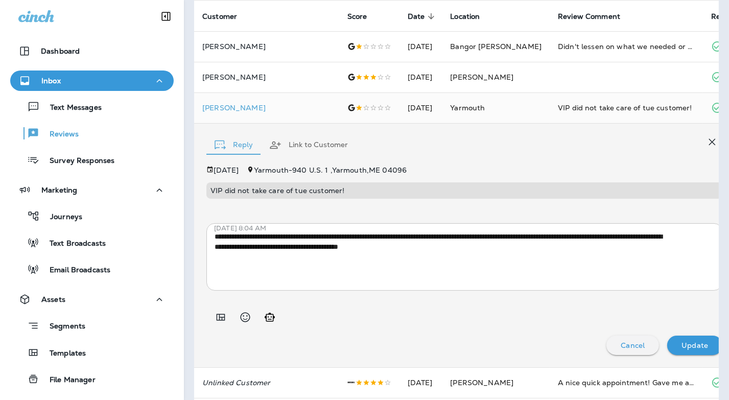
scroll to position [102, 0]
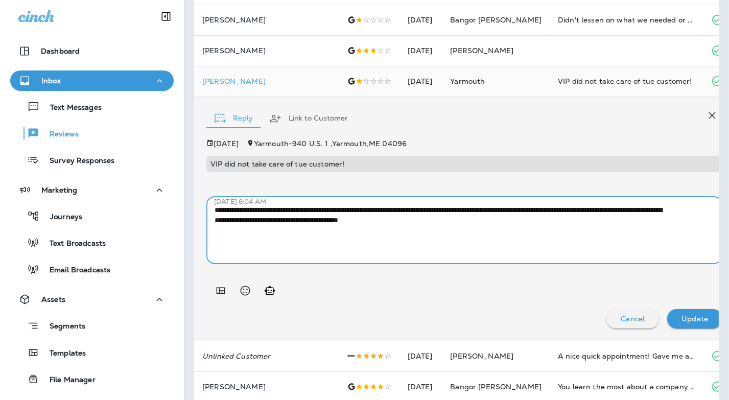
drag, startPoint x: 541, startPoint y: 218, endPoint x: 189, endPoint y: 190, distance: 352.9
click at [189, 190] on div "**********" at bounding box center [456, 402] width 545 height 942
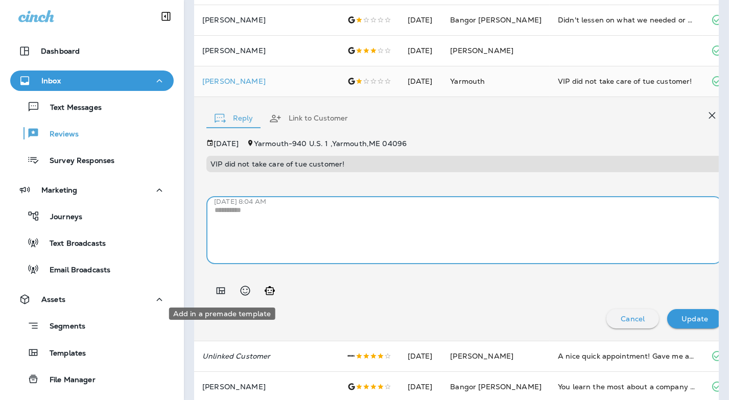
click at [217, 287] on icon "Add in a premade template" at bounding box center [221, 290] width 9 height 7
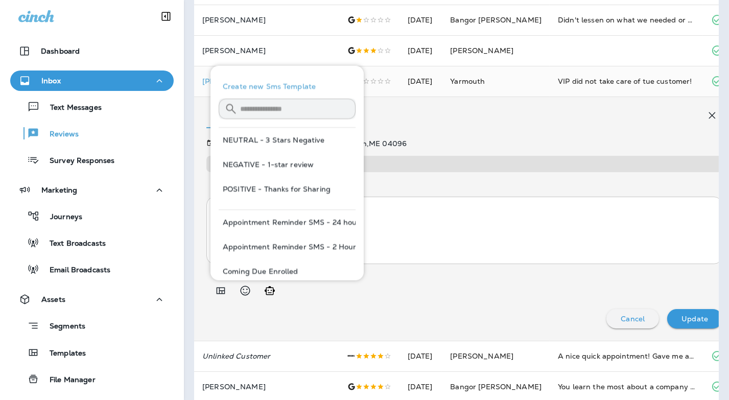
click at [244, 167] on button "NEGATIVE - 1-star review" at bounding box center [287, 164] width 137 height 25
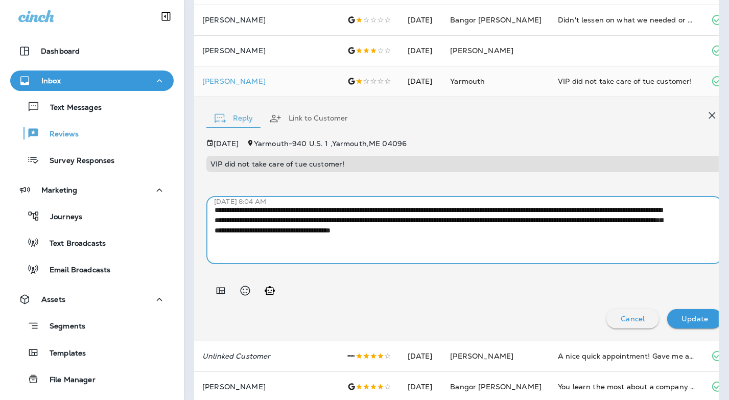
drag, startPoint x: 295, startPoint y: 230, endPoint x: 267, endPoint y: 230, distance: 28.1
click at [267, 230] on textarea "**********" at bounding box center [442, 230] width 456 height 51
type textarea "**********"
click at [681, 315] on p "Update" at bounding box center [694, 319] width 27 height 8
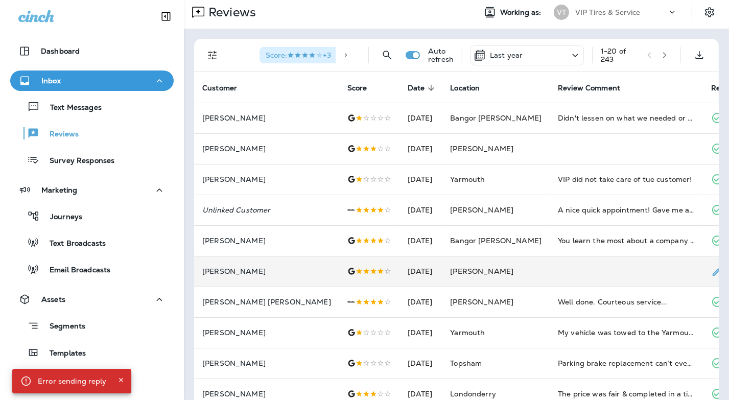
scroll to position [0, 0]
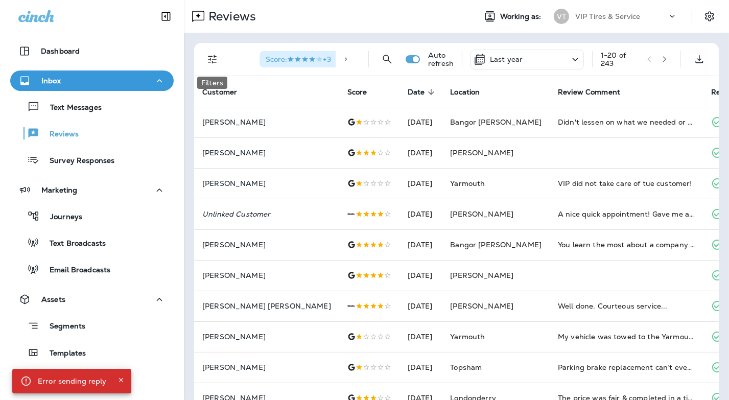
click at [211, 60] on icon "Filters" at bounding box center [212, 59] width 12 height 12
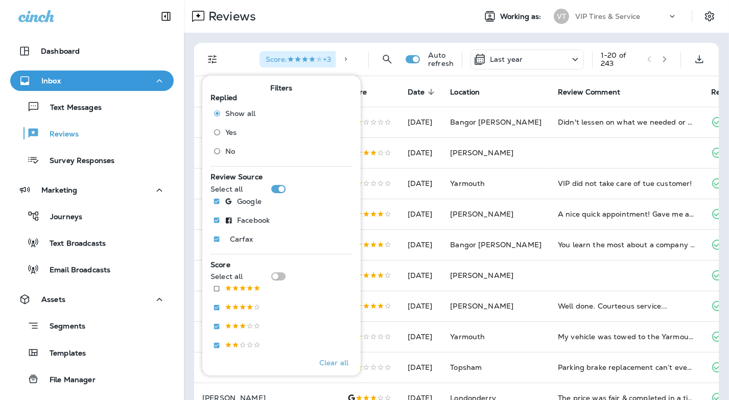
click at [225, 40] on div "Score : +3 Location : [GEOGRAPHIC_DATA] +6 Auto refresh Last year 1 - 20 of 243…" at bounding box center [456, 382] width 545 height 698
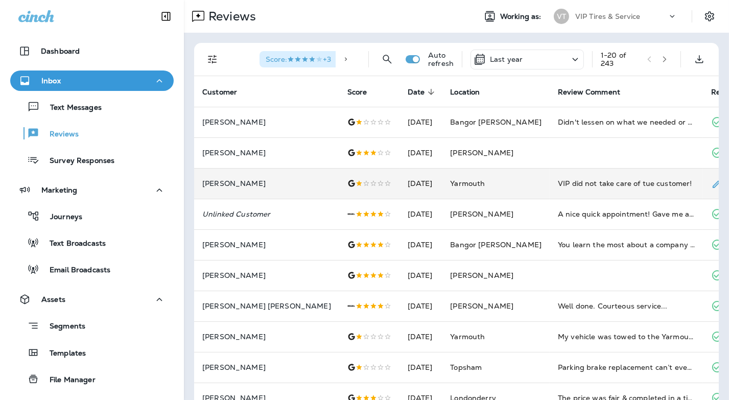
click at [242, 180] on p "[PERSON_NAME]" at bounding box center [266, 183] width 129 height 8
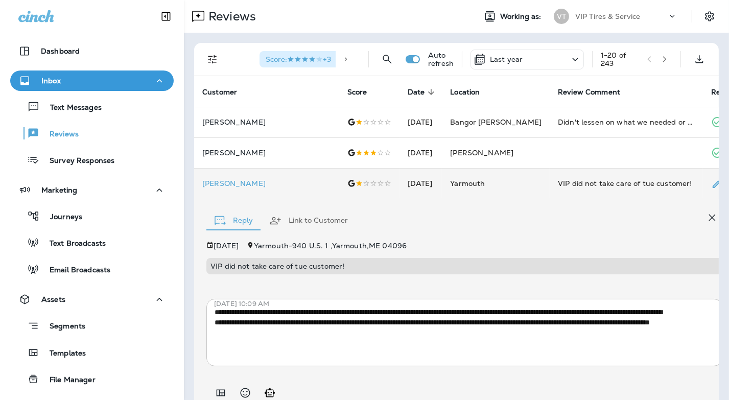
scroll to position [42, 0]
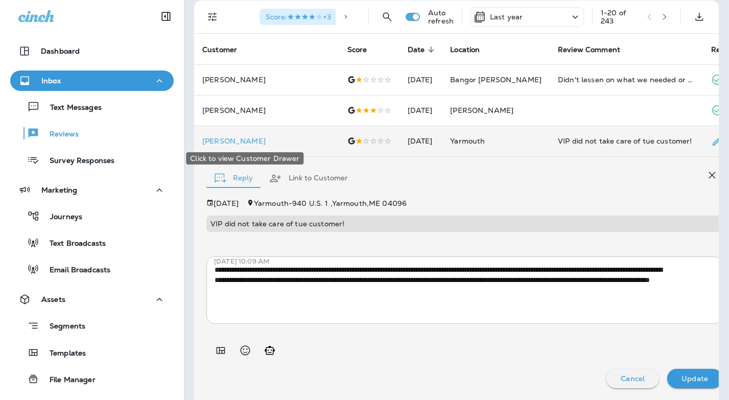
click at [235, 142] on p "[PERSON_NAME]" at bounding box center [266, 141] width 129 height 8
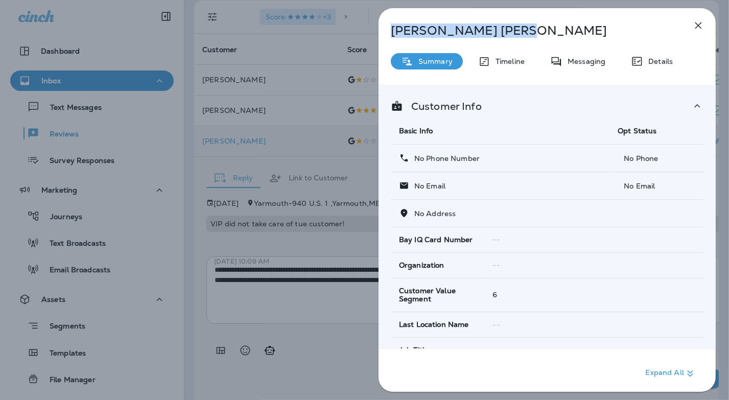
drag, startPoint x: 480, startPoint y: 29, endPoint x: 386, endPoint y: 30, distance: 94.5
click at [386, 30] on div "[PERSON_NAME]" at bounding box center [529, 30] width 303 height 14
copy p "[PERSON_NAME]"
click at [251, 58] on div "[PERSON_NAME] Summary Timeline Messaging Details Customer Info Basic Info Opt S…" at bounding box center [364, 200] width 729 height 400
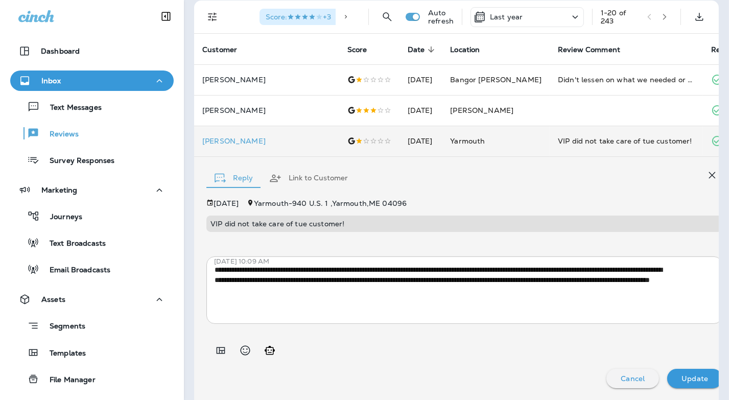
drag, startPoint x: 426, startPoint y: 226, endPoint x: 484, endPoint y: 253, distance: 63.5
click at [427, 227] on p "VIP did not take care of tue customer!" at bounding box center [464, 224] width 508 height 8
drag, startPoint x: 371, startPoint y: 219, endPoint x: 209, endPoint y: 224, distance: 161.9
click at [209, 224] on div "VIP did not take care of tue customer!" at bounding box center [464, 223] width 516 height 16
copy p "VIP did not take care of tue customer!"
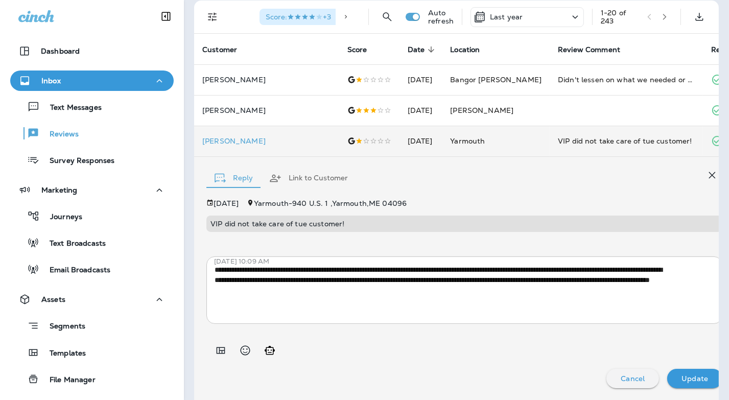
click at [513, 347] on div at bounding box center [464, 346] width 516 height 29
click at [7, 123] on div "Inbox Text Messages Reviews Survey Responses" at bounding box center [92, 122] width 184 height 105
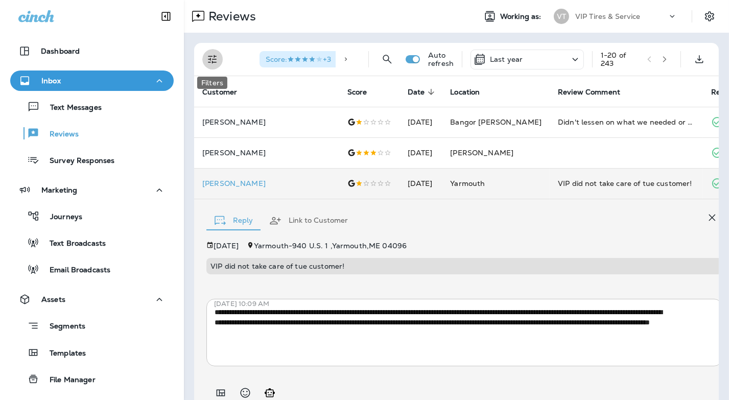
click at [215, 58] on icon "Filters" at bounding box center [212, 59] width 12 height 12
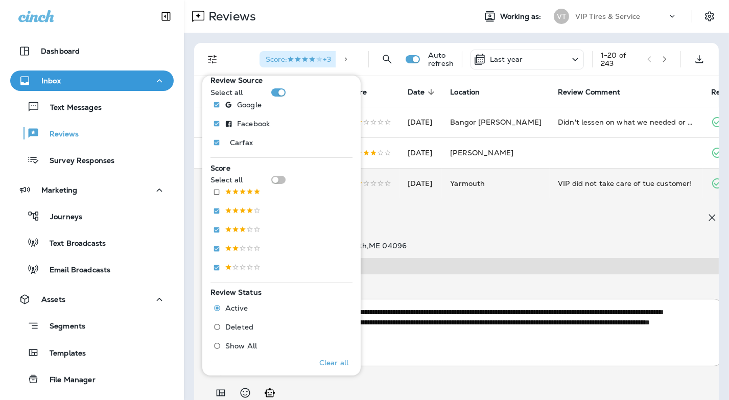
scroll to position [306, 0]
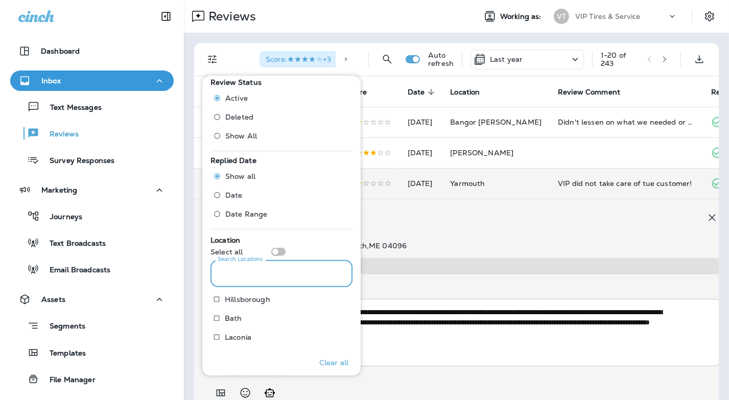
click at [258, 270] on input "Search Locations" at bounding box center [281, 273] width 142 height 27
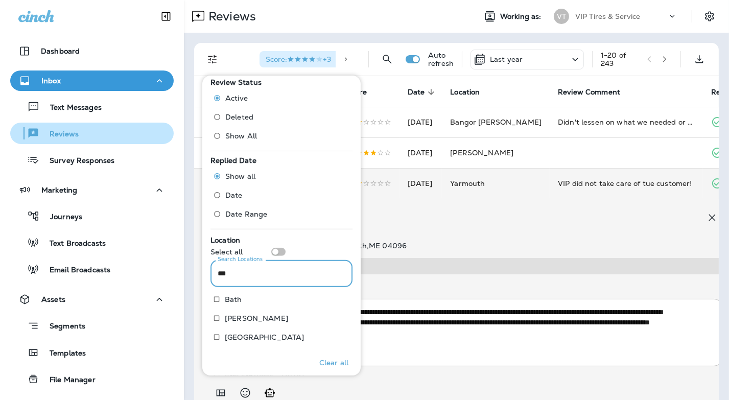
scroll to position [282, 0]
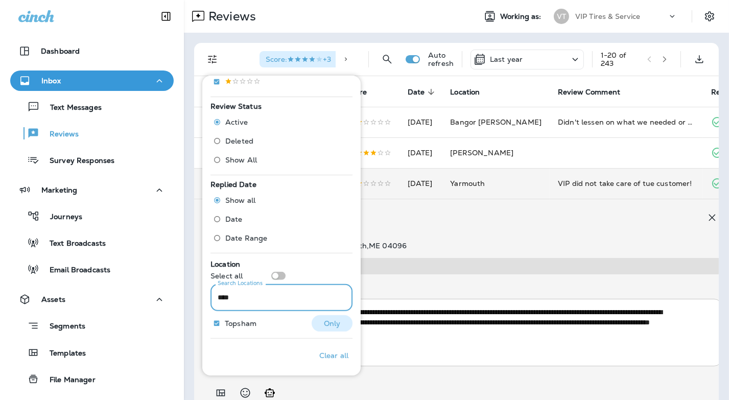
type input "****"
click at [249, 320] on p "Topsham" at bounding box center [241, 323] width 32 height 8
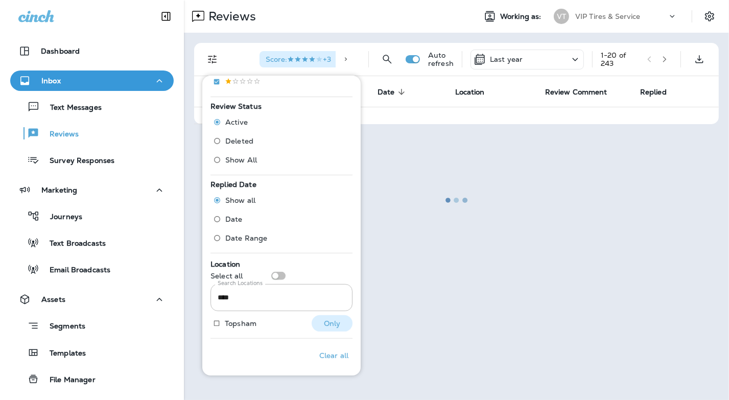
click at [249, 321] on p "Topsham" at bounding box center [241, 323] width 32 height 8
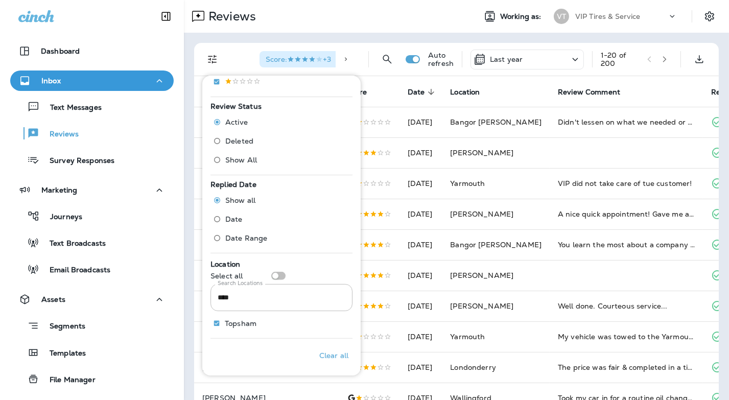
click at [713, 88] on div "Score : +3 Location : [GEOGRAPHIC_DATA] +6 Auto refresh Last year 1 - 20 of 200…" at bounding box center [456, 382] width 545 height 698
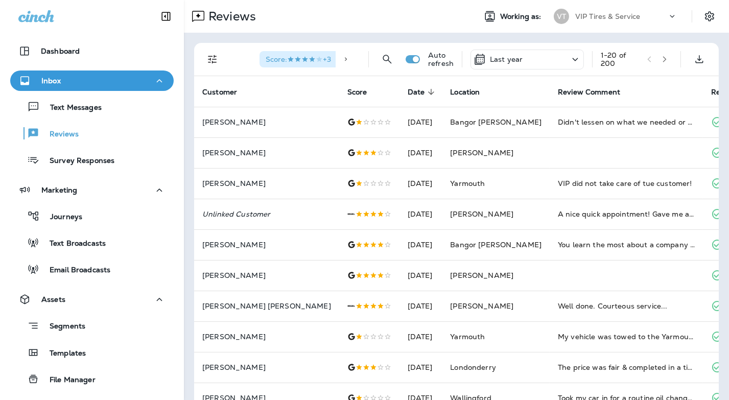
click at [527, 59] on div "Last year" at bounding box center [526, 60] width 113 height 20
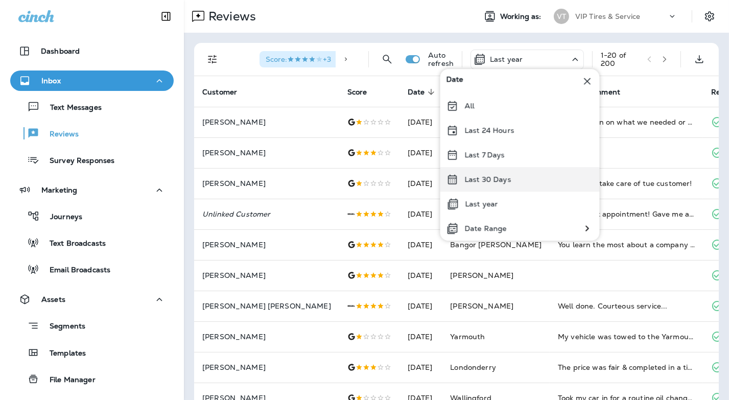
click at [506, 177] on p "Last 30 Days" at bounding box center [488, 179] width 46 height 8
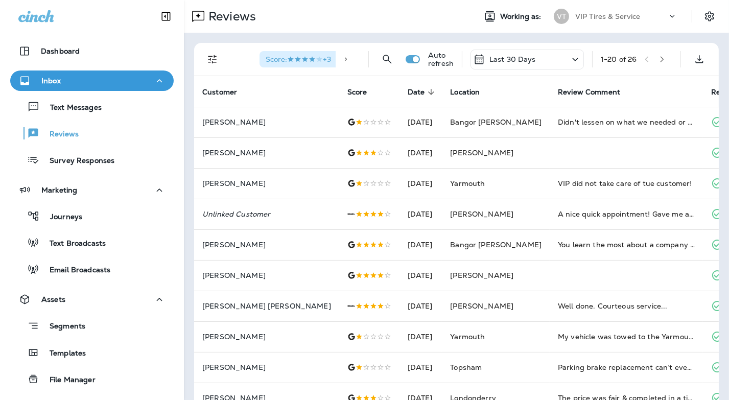
click at [206, 57] on button "Filters" at bounding box center [212, 59] width 20 height 20
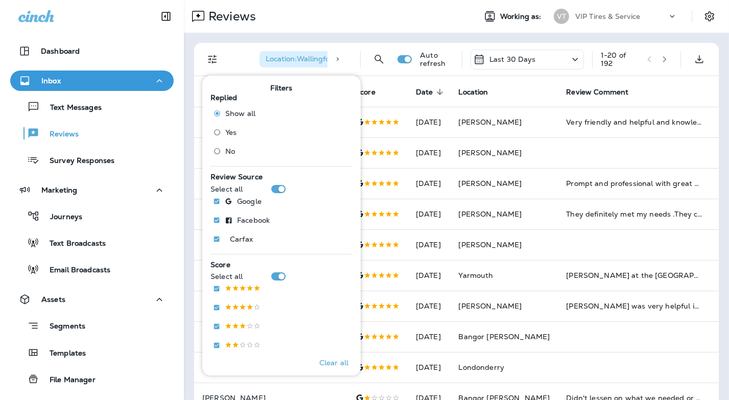
click at [262, 39] on div "Location : [GEOGRAPHIC_DATA] +6 Auto refresh Last 30 Days 1 - 20 of 192 Custome…" at bounding box center [456, 382] width 545 height 698
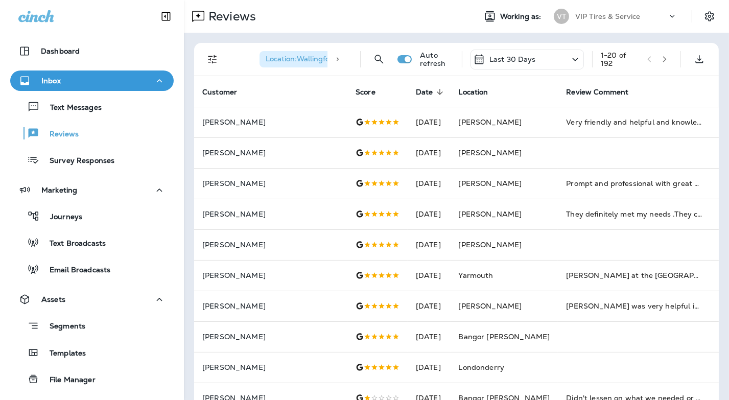
click at [286, 55] on span "Location : [GEOGRAPHIC_DATA] +6" at bounding box center [306, 58] width 80 height 9
click at [212, 58] on icon "Filters" at bounding box center [212, 59] width 12 height 12
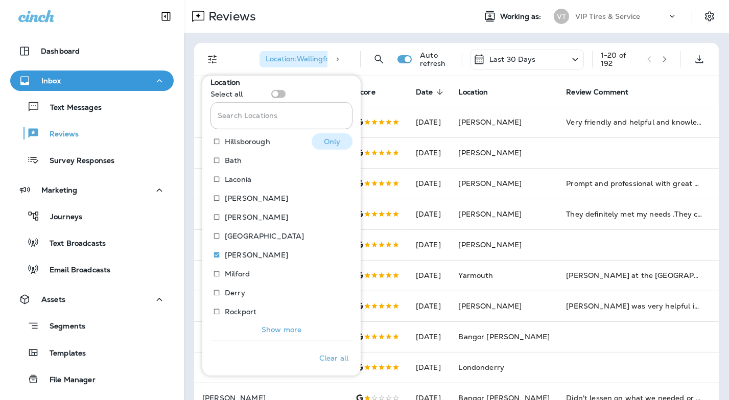
scroll to position [467, 0]
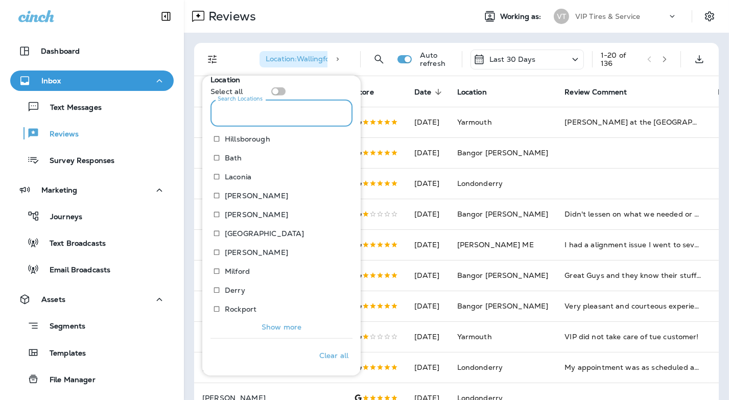
click at [243, 112] on input "Search Locations" at bounding box center [281, 113] width 142 height 27
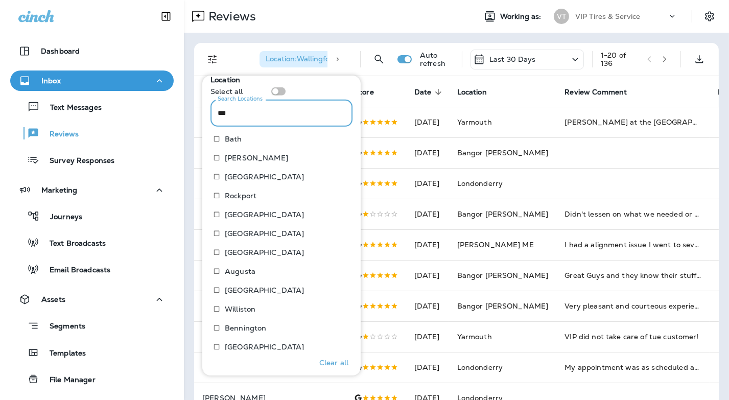
scroll to position [282, 0]
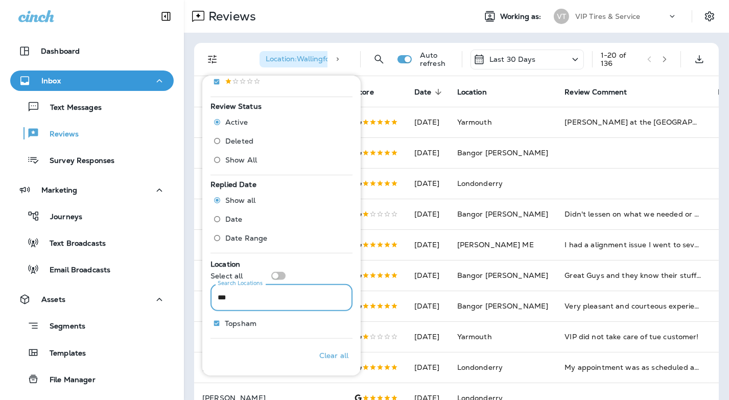
type input "***"
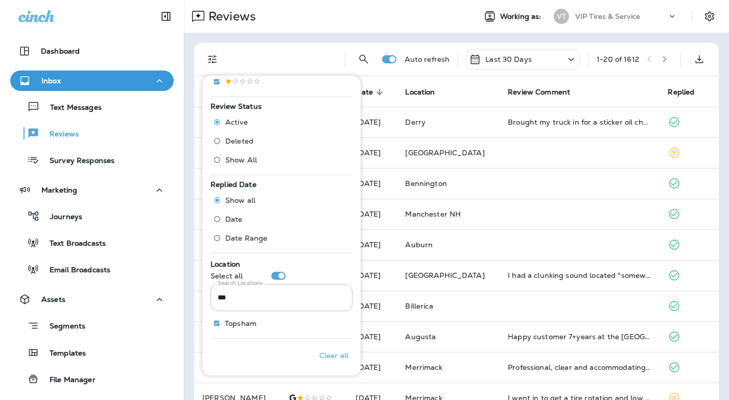
click at [314, 53] on div at bounding box center [284, 59] width 106 height 33
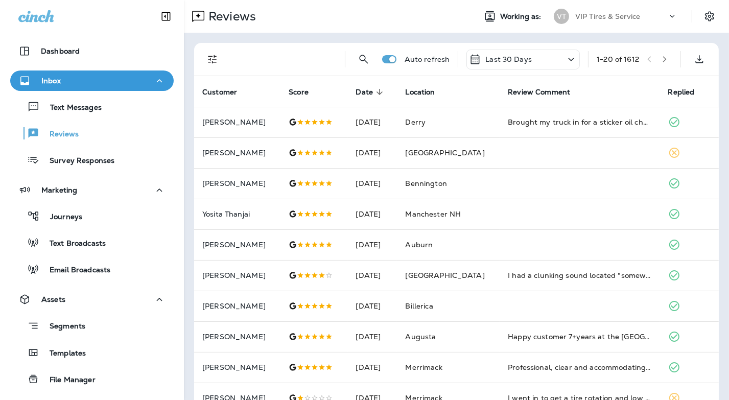
click at [661, 57] on icon "button" at bounding box center [664, 59] width 7 height 7
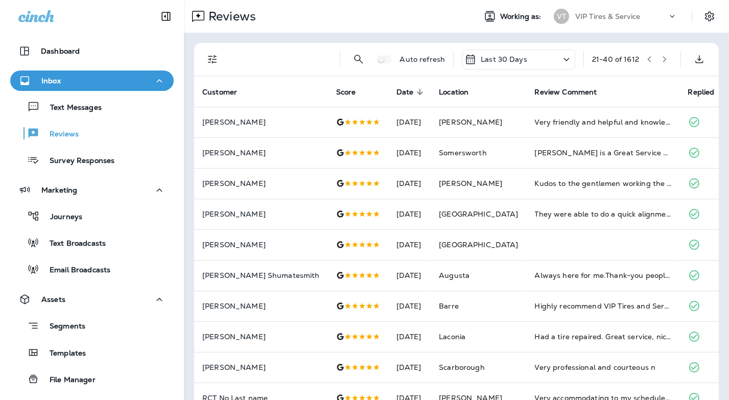
click at [213, 58] on icon "Filters" at bounding box center [212, 59] width 12 height 12
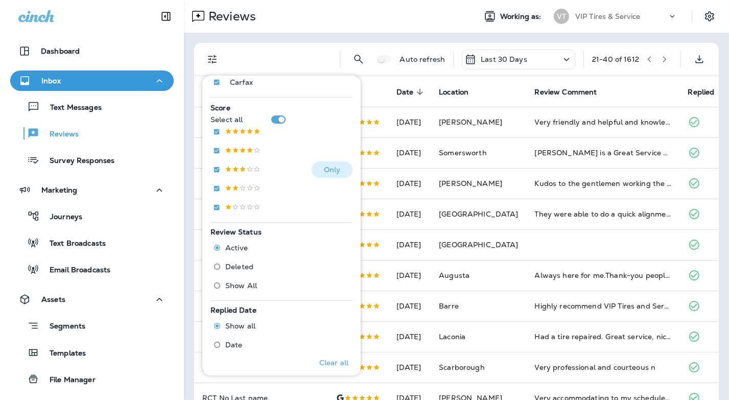
scroll to position [153, 0]
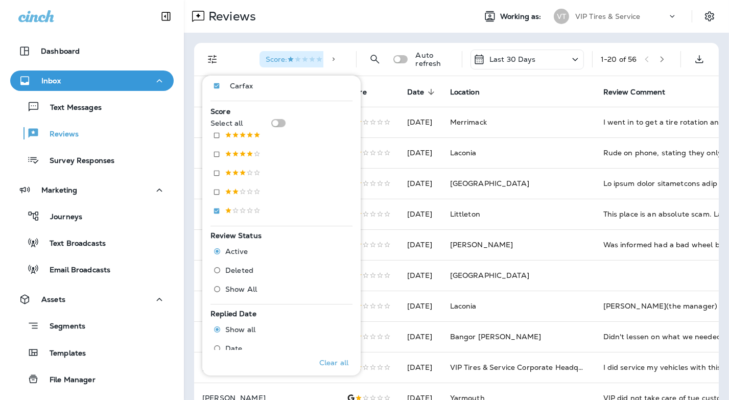
click at [190, 147] on div "Score : Auto refresh Last 30 Days 1 - 20 of 56 Customer Score Date sorted desce…" at bounding box center [456, 382] width 545 height 698
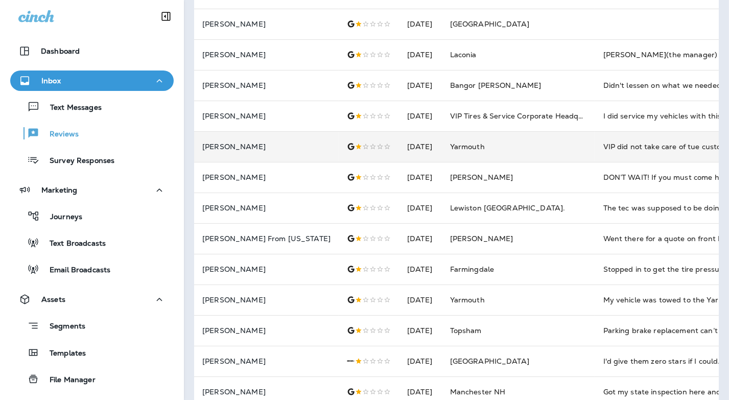
scroll to position [306, 0]
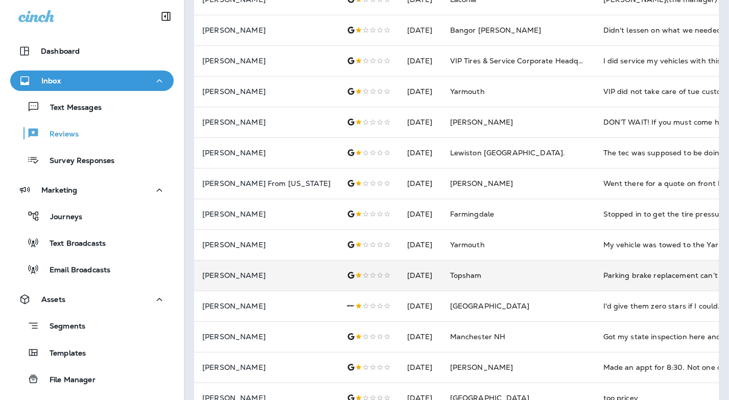
click at [223, 276] on p "[PERSON_NAME]" at bounding box center [266, 275] width 128 height 8
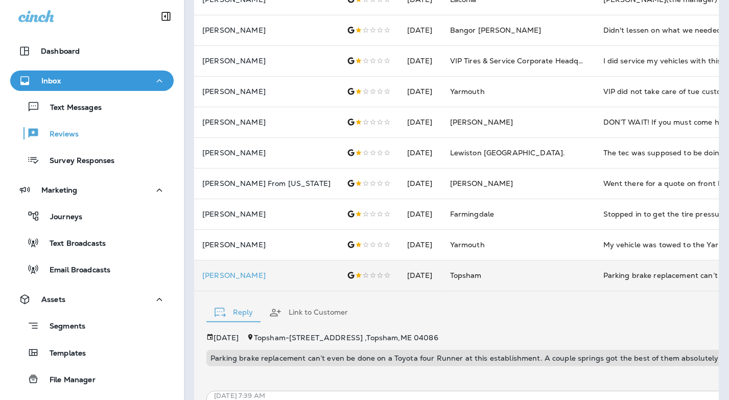
scroll to position [449, 0]
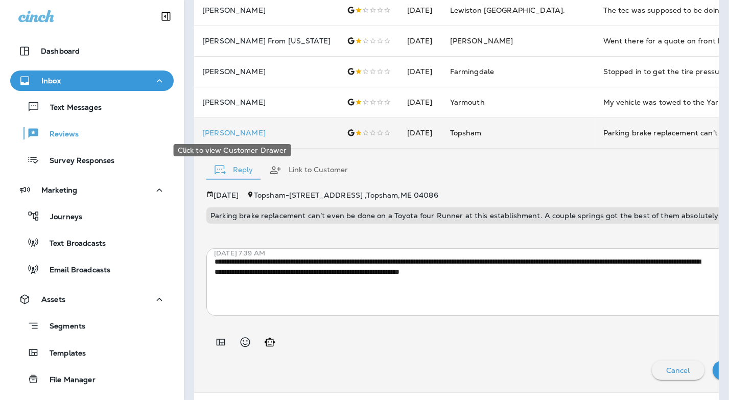
click at [221, 132] on p "[PERSON_NAME]" at bounding box center [266, 133] width 128 height 8
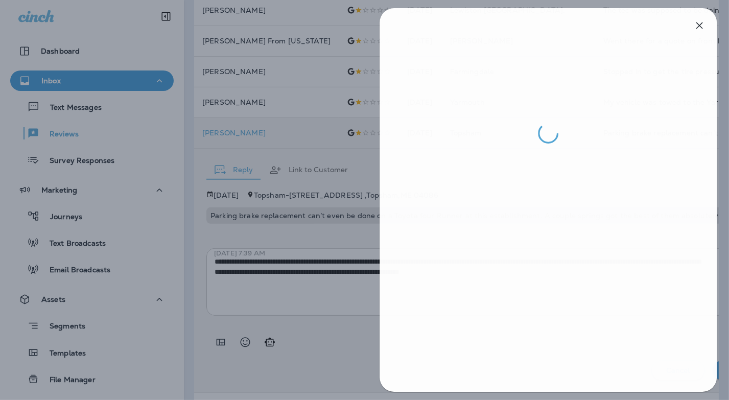
click at [231, 166] on div at bounding box center [365, 200] width 729 height 400
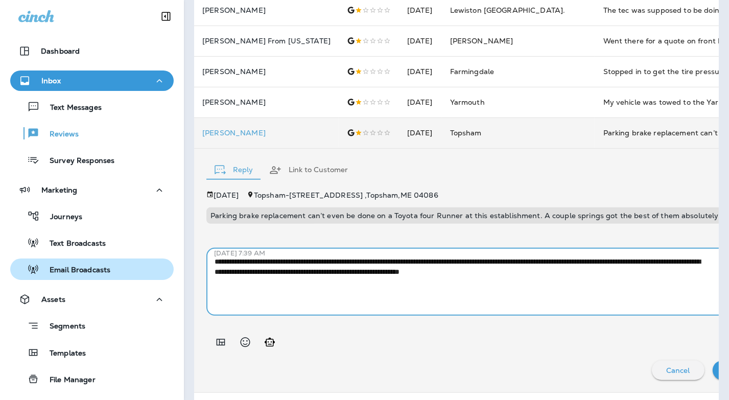
drag, startPoint x: 670, startPoint y: 281, endPoint x: 159, endPoint y: 265, distance: 511.4
click at [159, 265] on div "Dashboard Inbox Text Messages Reviews Survey Responses Marketing Journeys Text …" at bounding box center [364, 200] width 729 height 400
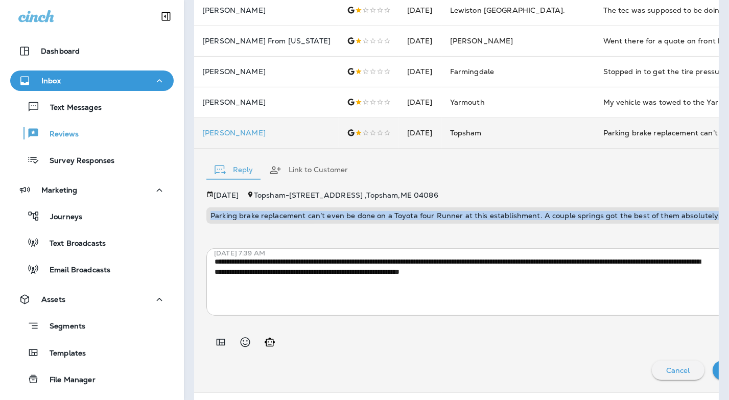
drag, startPoint x: 251, startPoint y: 224, endPoint x: 212, endPoint y: 214, distance: 39.6
click at [212, 214] on p "Parking brake replacement can’t even be done on a Toyota four Runner at this es…" at bounding box center [486, 215] width 553 height 8
copy p "Parking brake replacement can’t even be done on a Toyota four Runner at this es…"
click at [17, 90] on button "Inbox" at bounding box center [91, 80] width 163 height 20
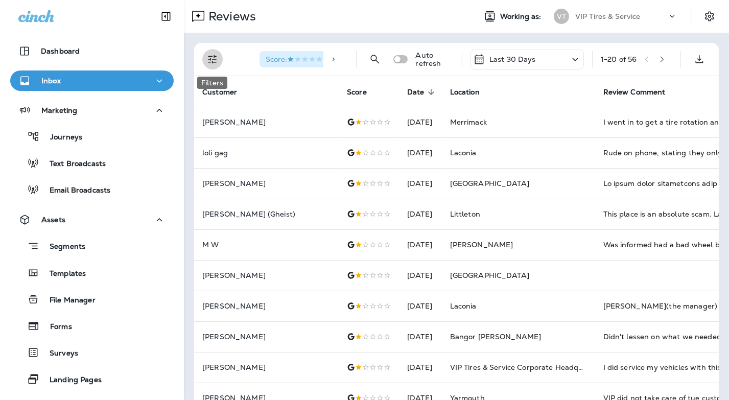
click at [214, 53] on icon "Filters" at bounding box center [212, 59] width 12 height 12
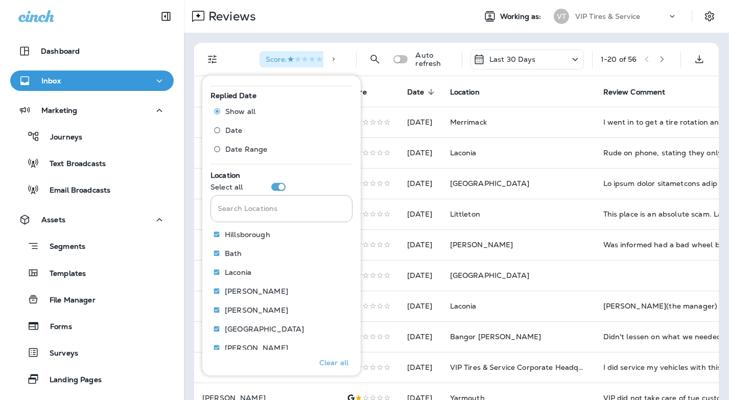
scroll to position [467, 0]
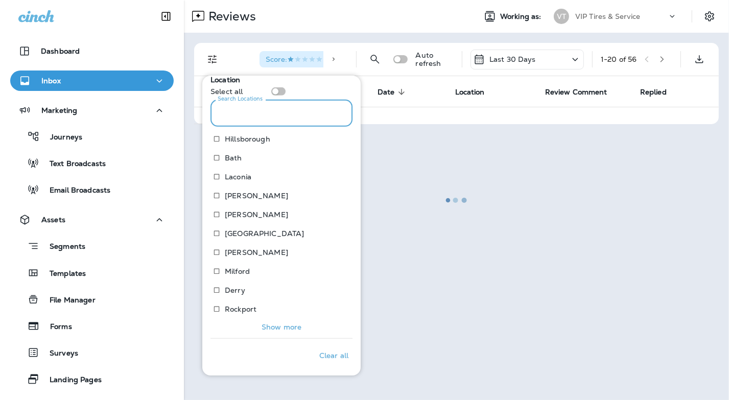
click at [274, 109] on input "Search Locations" at bounding box center [281, 113] width 142 height 27
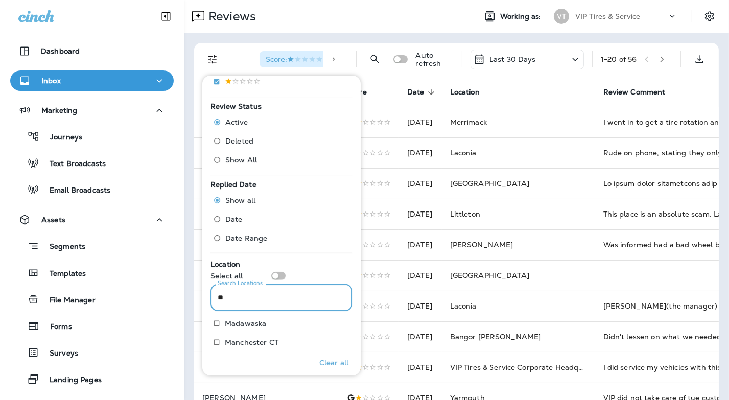
scroll to position [358, 0]
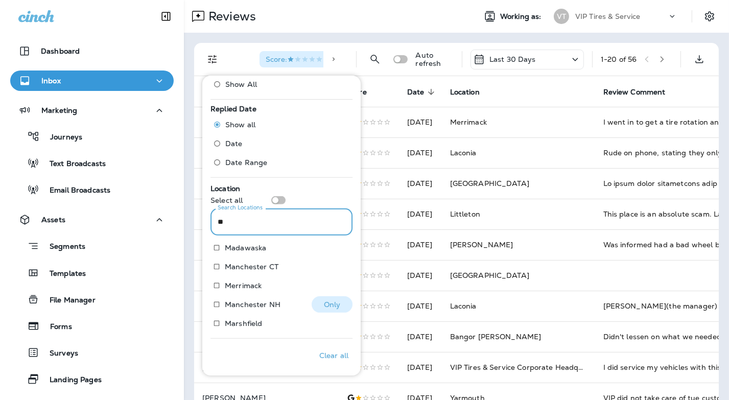
type input "**"
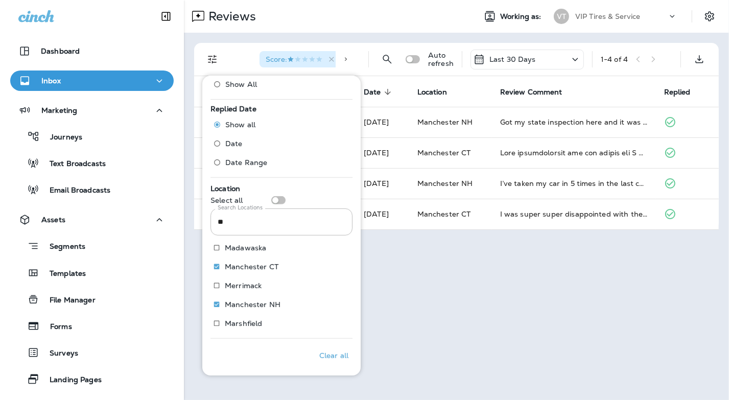
click at [493, 298] on div "Reviews Working as: VT VIP Tires & Service Score : Location : [GEOGRAPHIC_DATA]…" at bounding box center [456, 200] width 545 height 400
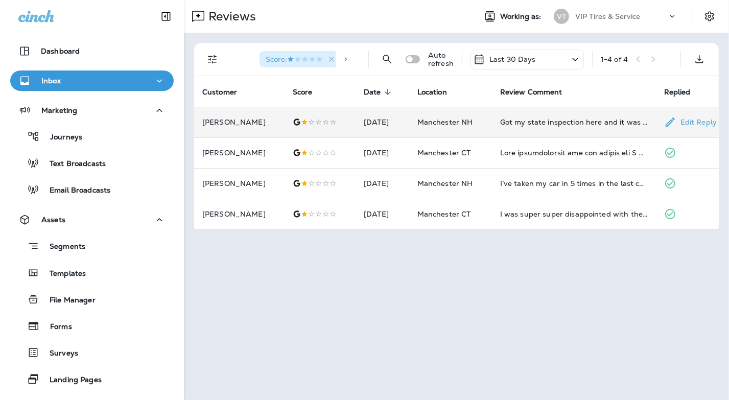
click at [243, 120] on p "[PERSON_NAME]" at bounding box center [239, 122] width 74 height 8
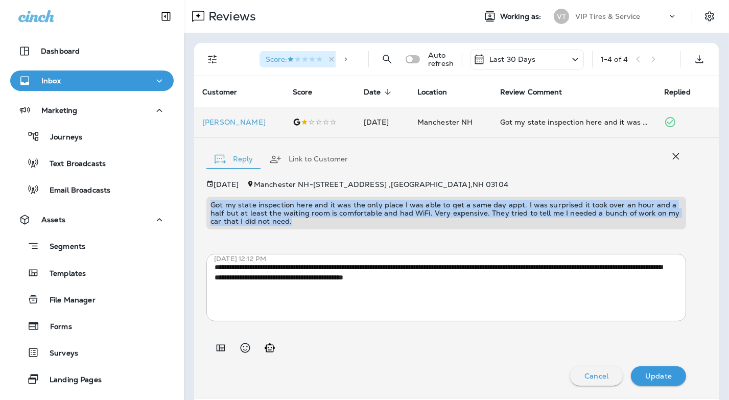
drag, startPoint x: 313, startPoint y: 223, endPoint x: 212, endPoint y: 204, distance: 102.4
click at [212, 204] on p "Got my state inspection here and it was the only place I was able to get a same…" at bounding box center [445, 213] width 471 height 25
copy p "Got my state inspection here and it was the only place I was able to get a same…"
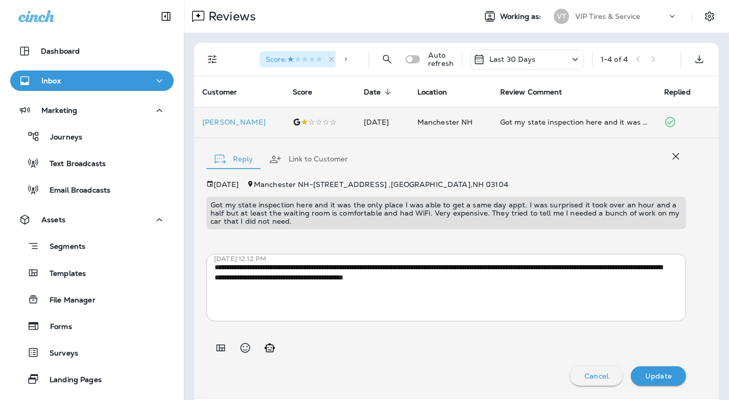
click at [12, 99] on div "Dashboard Inbox Marketing Journeys Text Broadcasts Email Broadcasts Assets Segm…" at bounding box center [92, 299] width 184 height 536
click at [234, 124] on p "[PERSON_NAME]" at bounding box center [239, 122] width 74 height 8
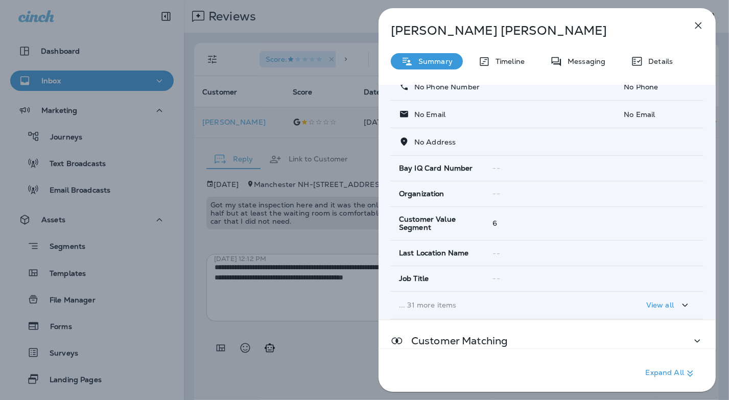
scroll to position [133, 0]
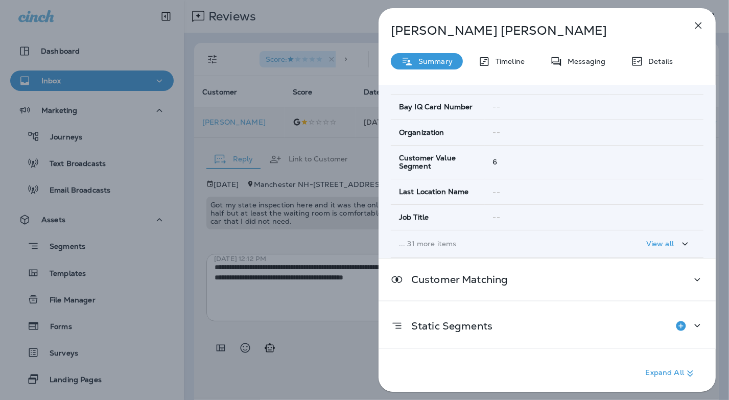
click at [3, 0] on div "[PERSON_NAME] Summary Timeline Messaging Details Customer Info Basic Info Opt S…" at bounding box center [364, 0] width 729 height 0
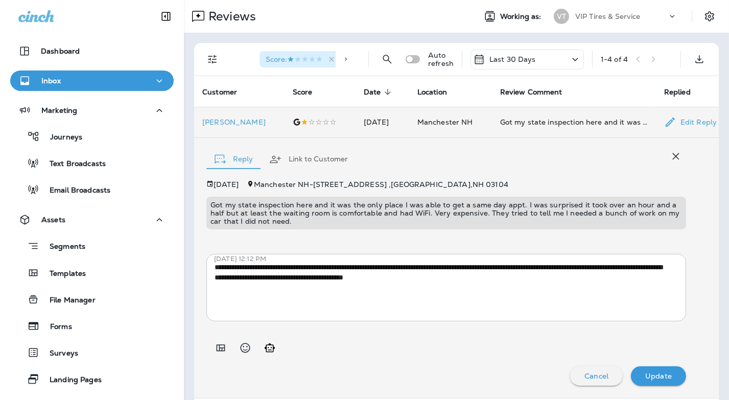
click at [253, 275] on textarea "**********" at bounding box center [442, 287] width 456 height 51
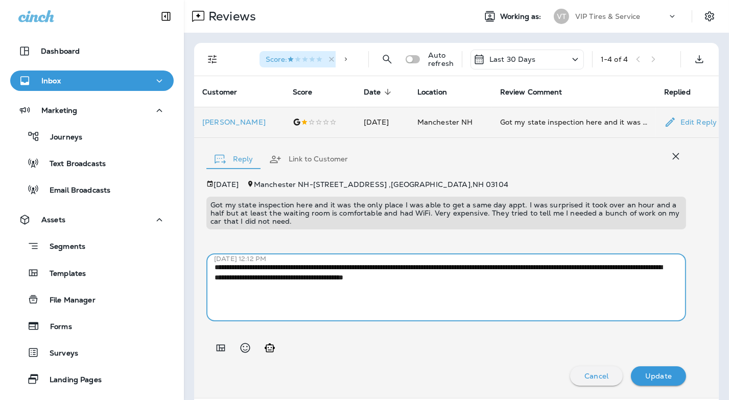
drag, startPoint x: 575, startPoint y: 282, endPoint x: 190, endPoint y: 245, distance: 386.3
click at [191, 246] on div "Score : Location : [GEOGRAPHIC_DATA] [GEOGRAPHIC_DATA] +1 Auto refresh Last 30 …" at bounding box center [456, 267] width 545 height 468
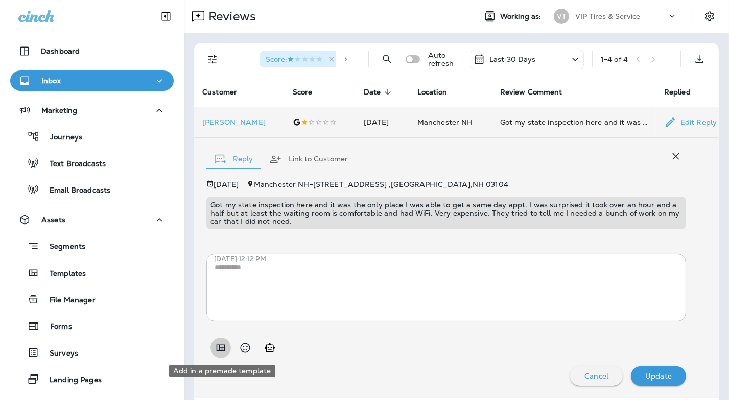
click at [222, 345] on icon "Add in a premade template" at bounding box center [220, 348] width 12 height 12
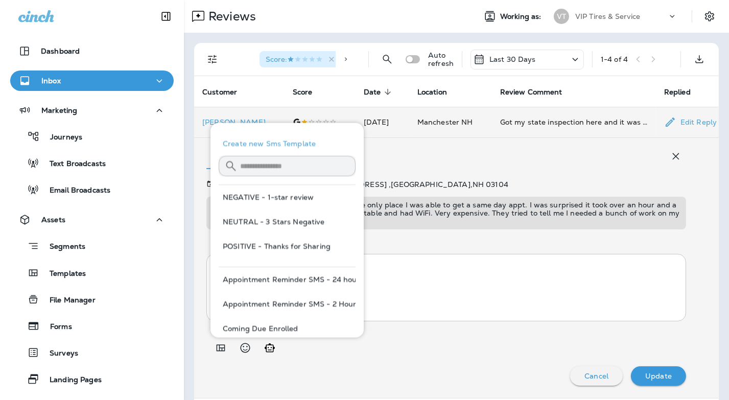
click at [258, 202] on button "NEGATIVE - 1-star review" at bounding box center [287, 197] width 137 height 25
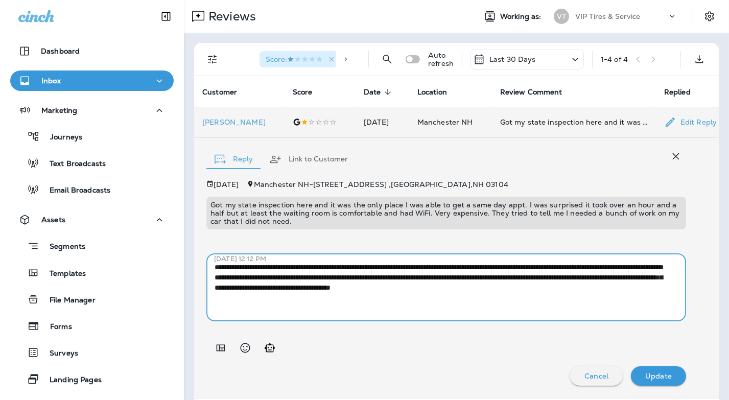
drag, startPoint x: 295, startPoint y: 286, endPoint x: 268, endPoint y: 285, distance: 27.6
click at [268, 285] on textarea "**********" at bounding box center [442, 287] width 456 height 51
type textarea "**********"
click at [662, 375] on p "Update" at bounding box center [658, 376] width 27 height 8
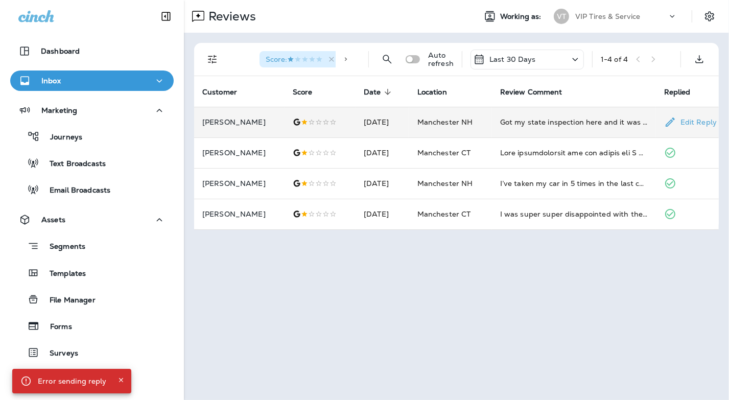
click at [253, 122] on p "[PERSON_NAME]" at bounding box center [239, 122] width 74 height 8
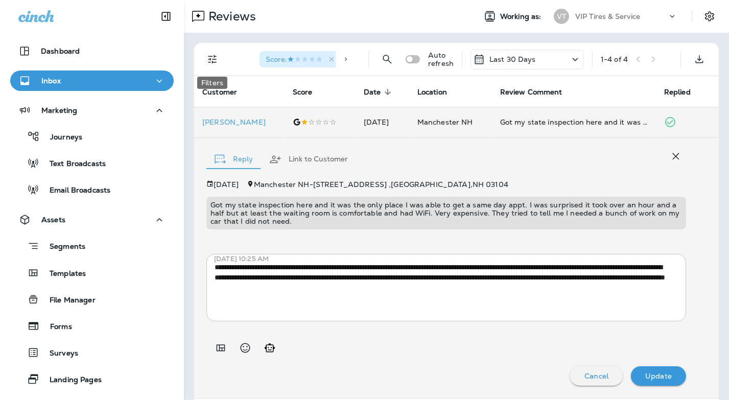
click at [207, 60] on icon "Filters" at bounding box center [212, 59] width 12 height 12
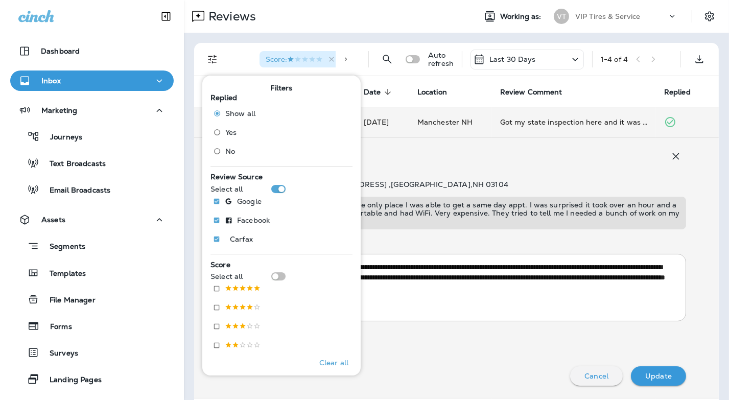
click at [229, 54] on div "Score : Location : [GEOGRAPHIC_DATA] [GEOGRAPHIC_DATA] +1 Auto refresh Last 30 …" at bounding box center [458, 59] width 512 height 33
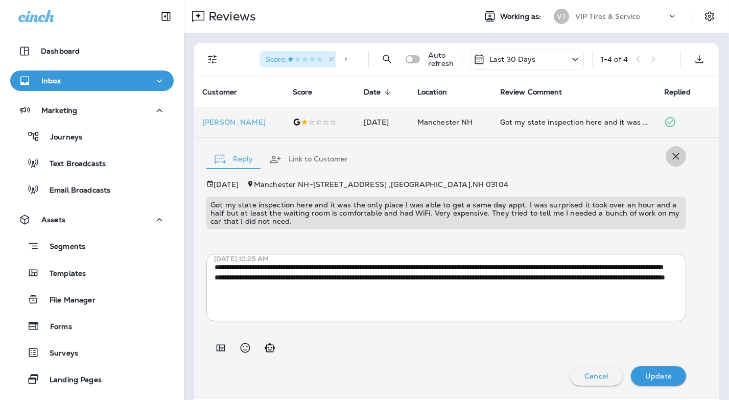
click at [672, 153] on icon "button" at bounding box center [675, 156] width 12 height 12
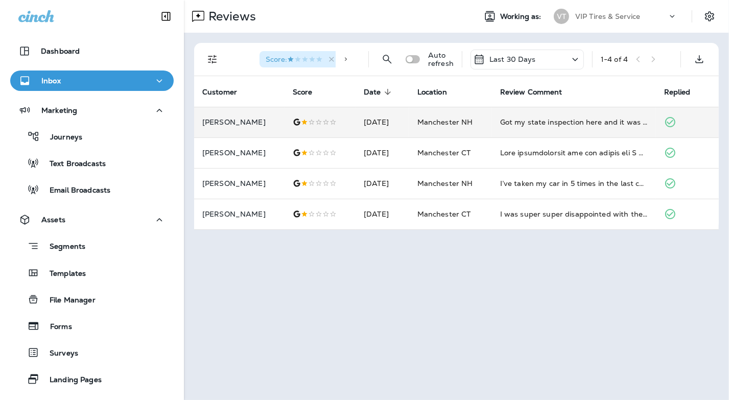
click at [213, 58] on icon "Filters" at bounding box center [212, 59] width 12 height 12
